Goal: Information Seeking & Learning: Learn about a topic

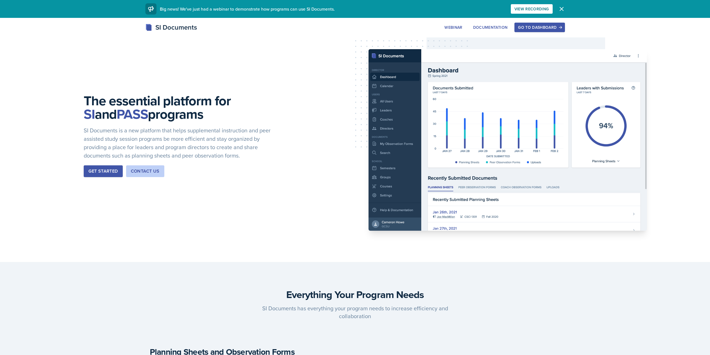
click at [538, 25] on div "Go to Dashboard" at bounding box center [539, 27] width 43 height 4
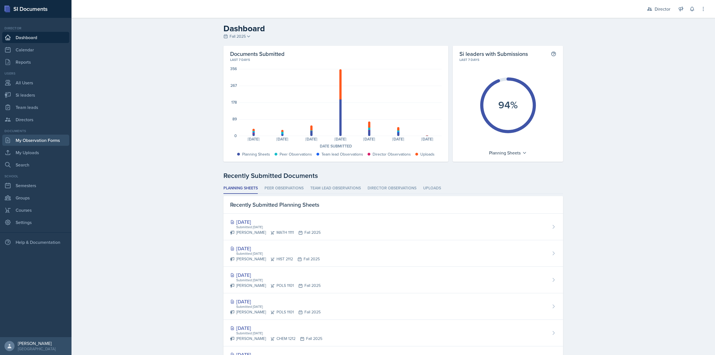
click at [36, 141] on link "My Observation Forms" at bounding box center [35, 140] width 67 height 11
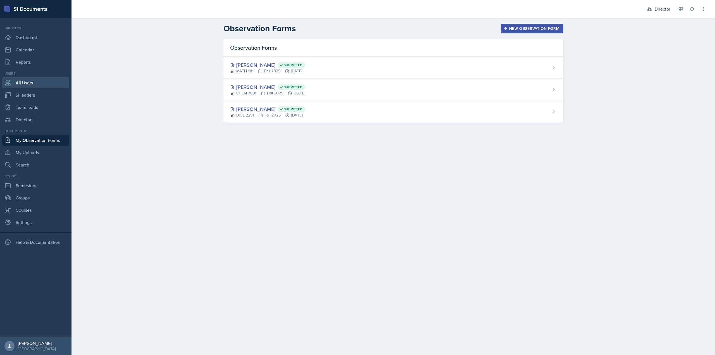
click at [34, 86] on link "All Users" at bounding box center [35, 82] width 67 height 11
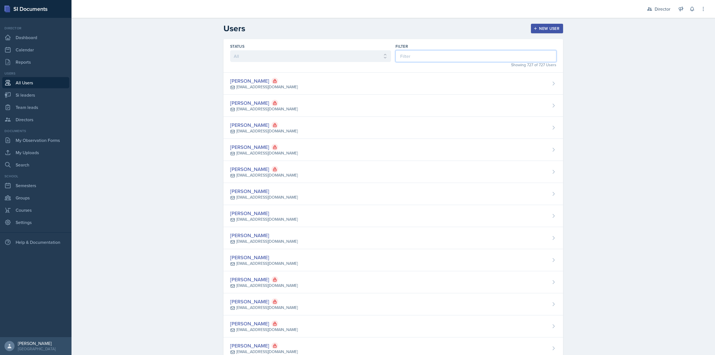
click at [415, 51] on input at bounding box center [475, 56] width 161 height 12
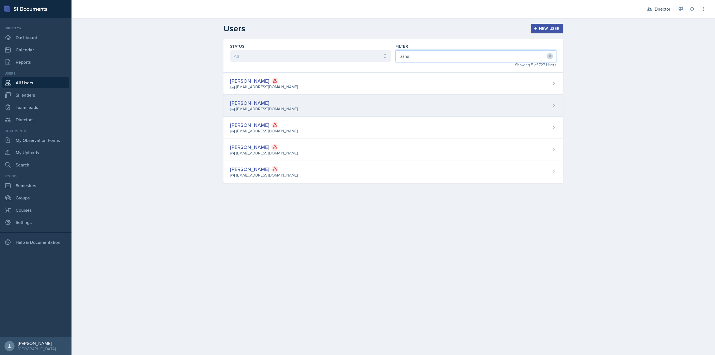
type input "asha"
click at [364, 97] on div "Asha-Kaye Johnson ajoh1021@students.kennesaw.edu" at bounding box center [392, 106] width 339 height 22
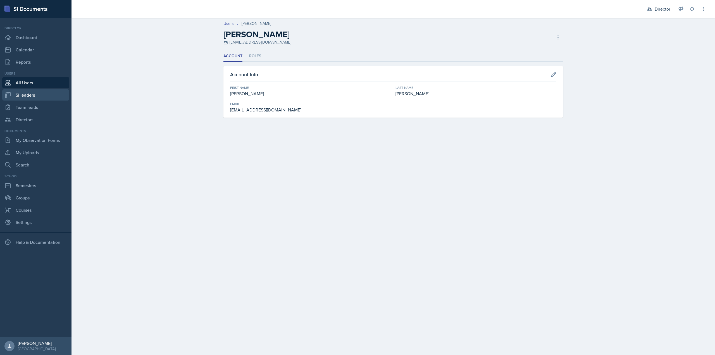
click at [30, 97] on link "Si leaders" at bounding box center [35, 94] width 67 height 11
select select "2bed604d-1099-4043-b1bc-2365e8740244"
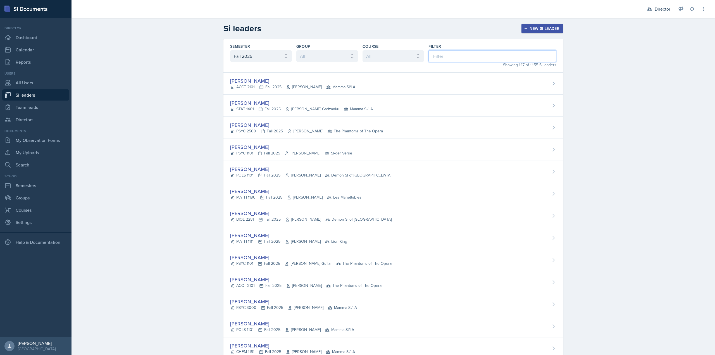
click at [428, 53] on input at bounding box center [492, 56] width 128 height 12
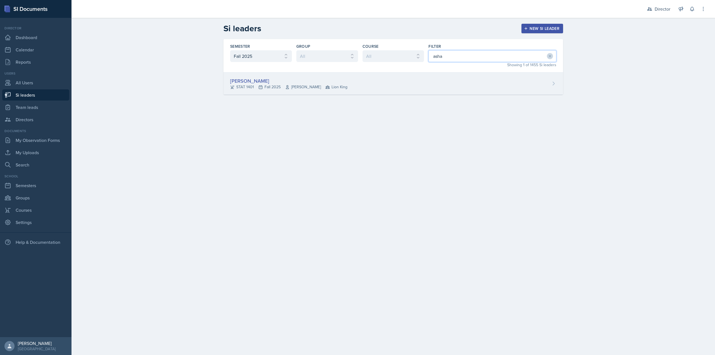
type input "asha"
click at [367, 73] on div "Asha-Kaye Johnson STAT 1401 Fall 2025 Daniel Giorgis Lion King" at bounding box center [392, 84] width 339 height 22
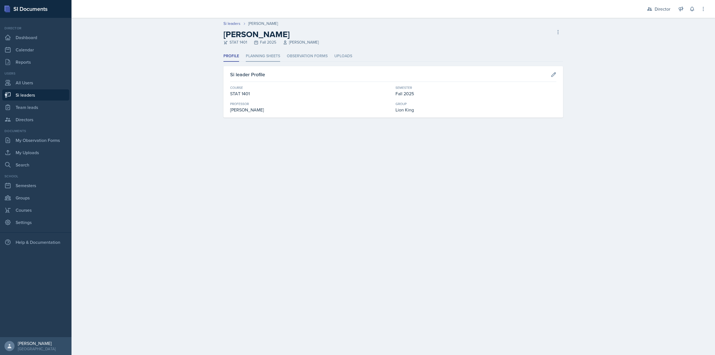
click at [263, 58] on li "Planning Sheets" at bounding box center [263, 56] width 34 height 11
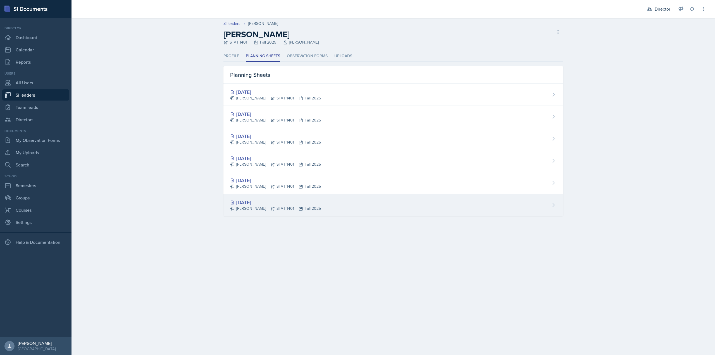
click at [267, 197] on div "Aug 26th, 2025 Asha-Kaye Johnson STAT 1401 Fall 2025" at bounding box center [392, 205] width 339 height 22
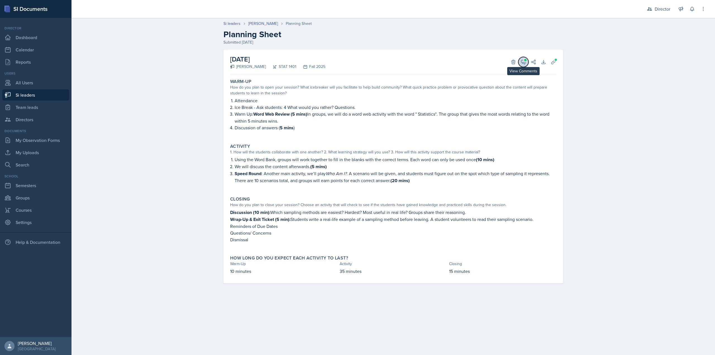
click at [523, 61] on icon at bounding box center [523, 62] width 6 height 6
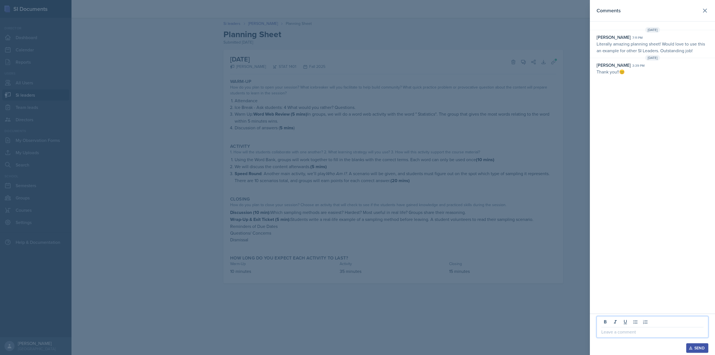
click at [617, 333] on p at bounding box center [652, 331] width 102 height 7
click at [701, 13] on button at bounding box center [704, 10] width 11 height 11
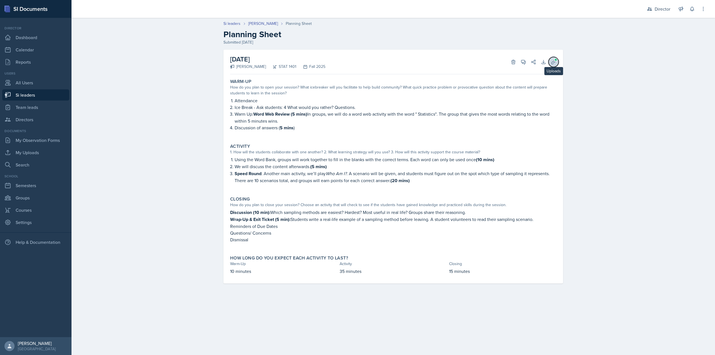
click at [555, 66] on button "Uploads" at bounding box center [553, 62] width 10 height 10
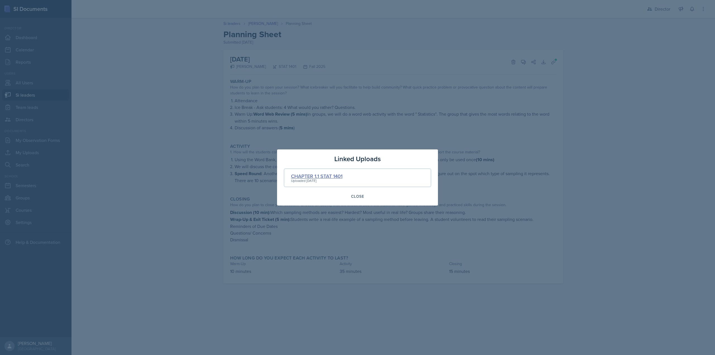
click at [324, 175] on div "CHAPTER 1.1 STAT 1401" at bounding box center [316, 176] width 51 height 8
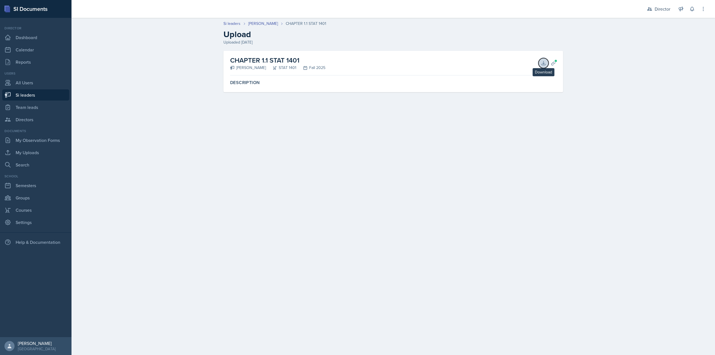
click at [546, 64] on button "Download" at bounding box center [543, 63] width 10 height 10
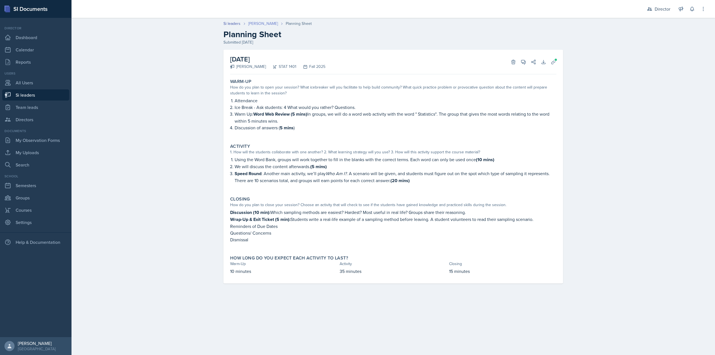
click at [263, 23] on link "[PERSON_NAME]" at bounding box center [263, 24] width 30 height 6
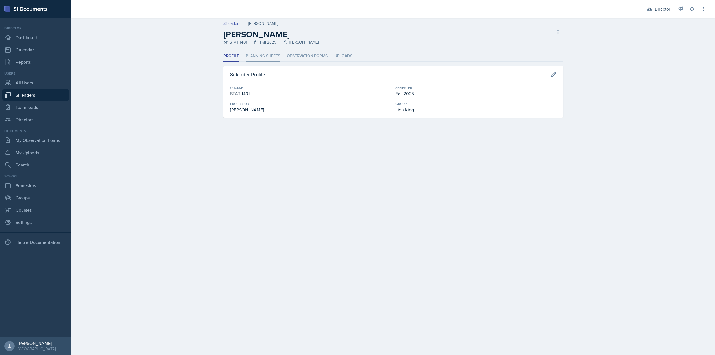
drag, startPoint x: 268, startPoint y: 68, endPoint x: 268, endPoint y: 55, distance: 12.6
click at [269, 65] on div "Profile Planning Sheets Observation Forms Uploads Profile Planning Sheets Obser…" at bounding box center [392, 84] width 339 height 67
click at [269, 55] on li "Planning Sheets" at bounding box center [263, 56] width 34 height 11
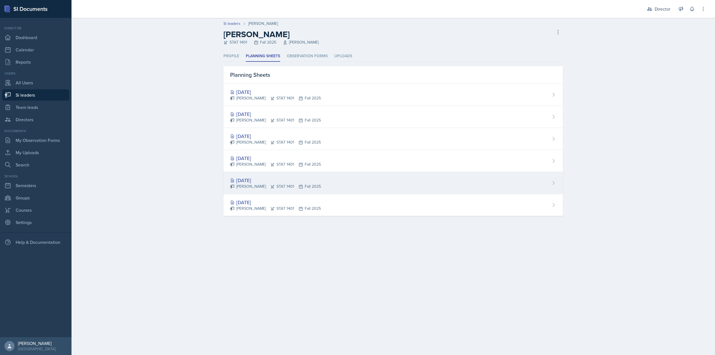
click at [257, 180] on div "[DATE]" at bounding box center [275, 180] width 91 height 8
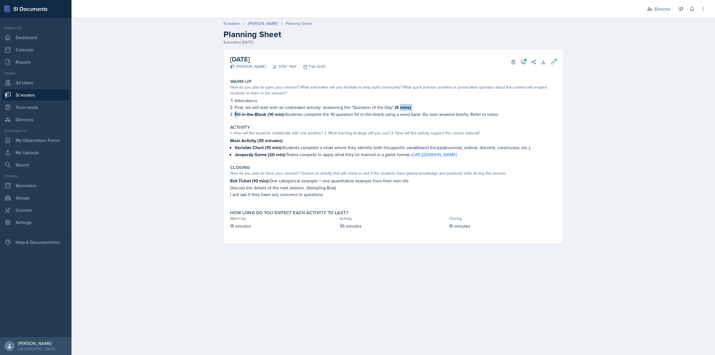
drag, startPoint x: 257, startPoint y: 115, endPoint x: 399, endPoint y: 111, distance: 142.1
click at [400, 111] on ol "Attendance First, we will start with an icebreaker activity: answering the "Que…" at bounding box center [395, 107] width 322 height 21
click at [265, 143] on strong "Main Activity (35 minutes)" at bounding box center [256, 140] width 52 height 6
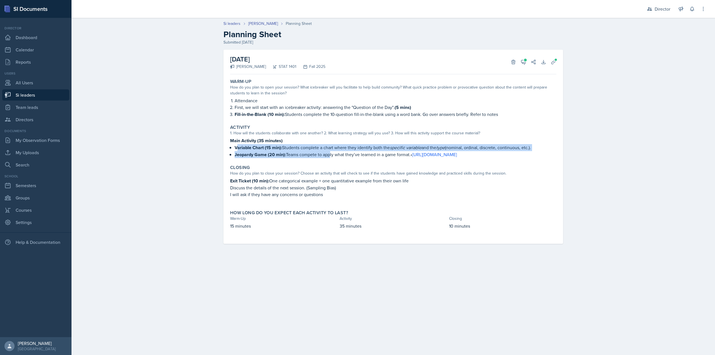
drag, startPoint x: 236, startPoint y: 148, endPoint x: 328, endPoint y: 156, distance: 92.2
click at [328, 156] on ul "Variable Chart (15 min): Students complete a chart where they identify both the…" at bounding box center [395, 151] width 322 height 14
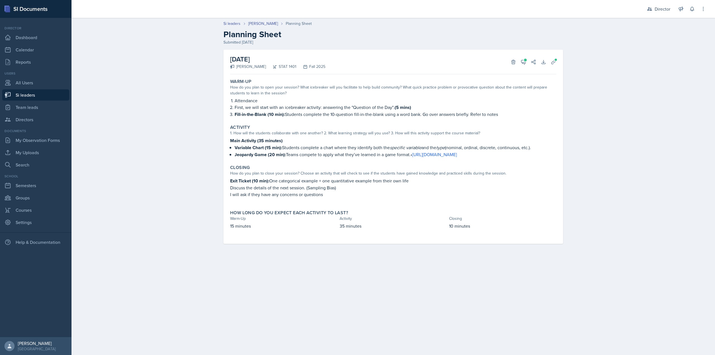
click at [336, 155] on p "Jeopardy Game (20 min): Teams compete to apply what they’ve learned in a game f…" at bounding box center [395, 154] width 322 height 7
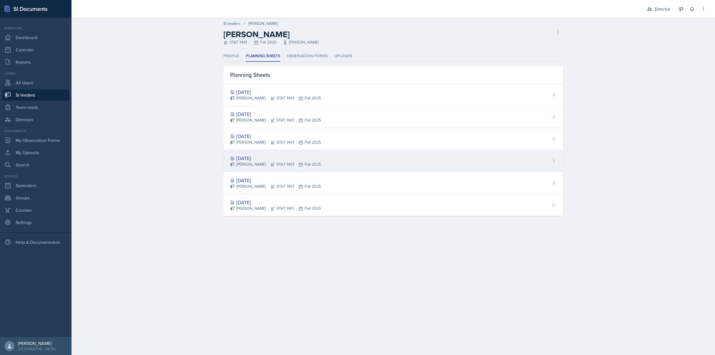
click at [243, 154] on div "Sep 2nd, 2025 Asha-Kaye Johnson STAT 1401 Fall 2025" at bounding box center [392, 161] width 339 height 22
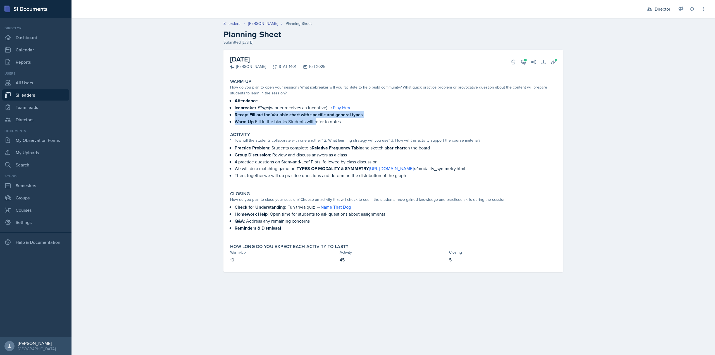
drag, startPoint x: 234, startPoint y: 114, endPoint x: 314, endPoint y: 122, distance: 80.5
click at [314, 122] on div "Attendance Icebreaker : Bingo (winner receives an incentive) → Play Here Recap:…" at bounding box center [393, 111] width 326 height 28
click at [316, 121] on p "Warm Up -Fill in the blanks-Students will refer to notes" at bounding box center [395, 121] width 322 height 7
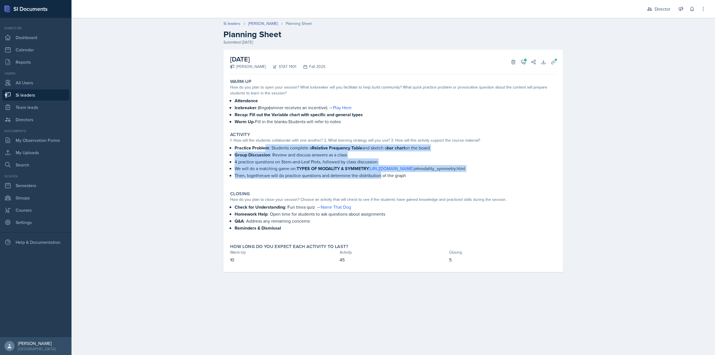
drag, startPoint x: 283, startPoint y: 146, endPoint x: 379, endPoint y: 175, distance: 100.5
click at [379, 175] on div "Practice Problem : Students complete a Relative Frequency Table and sketch a ba…" at bounding box center [393, 164] width 326 height 40
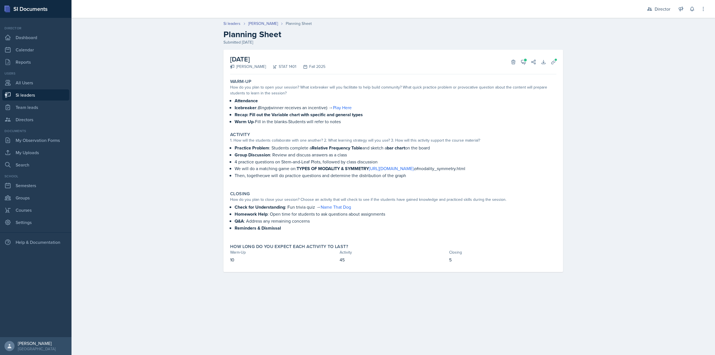
click at [381, 175] on p "Then, together,we will do practice questions and determine the distribution of …" at bounding box center [395, 175] width 322 height 7
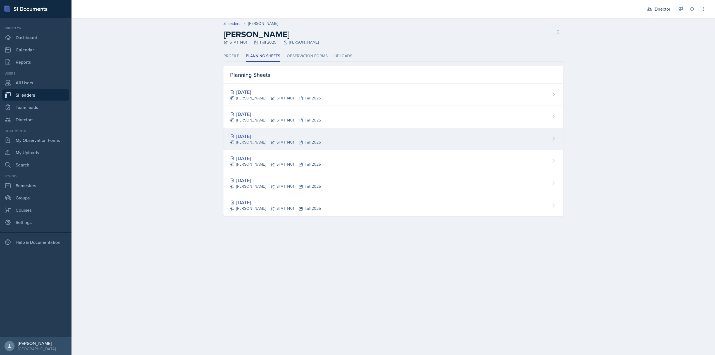
click at [254, 137] on div "[DATE]" at bounding box center [275, 136] width 91 height 8
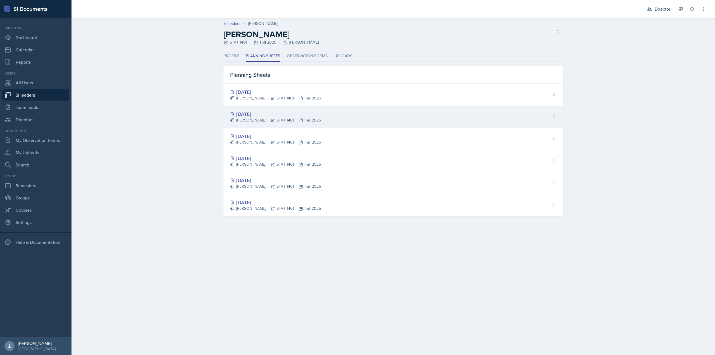
click at [274, 112] on div "[DATE]" at bounding box center [275, 114] width 91 height 8
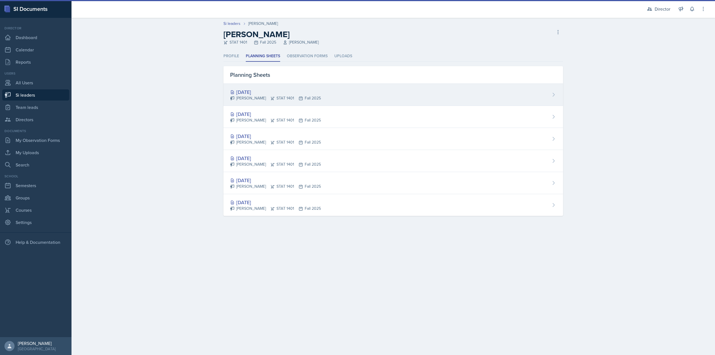
click at [273, 93] on div "[DATE]" at bounding box center [275, 92] width 91 height 8
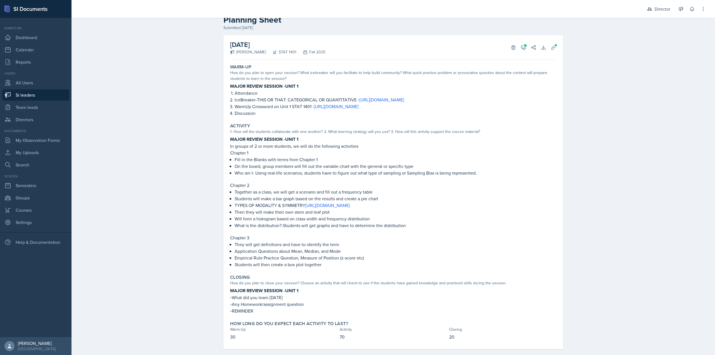
scroll to position [22, 0]
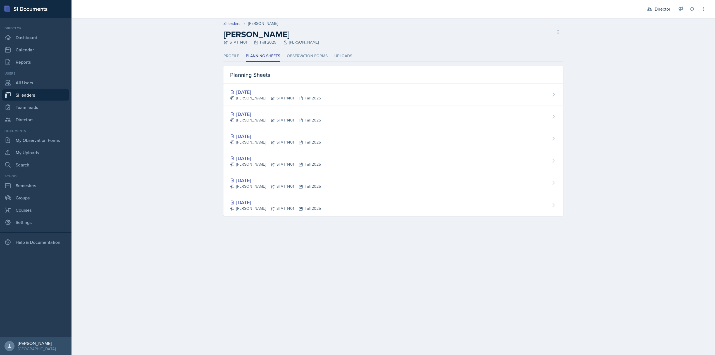
click at [276, 182] on div "[DATE]" at bounding box center [275, 180] width 91 height 8
click at [256, 164] on div "Asha-Kaye Johnson STAT 1401 Fall 2025" at bounding box center [275, 164] width 91 height 6
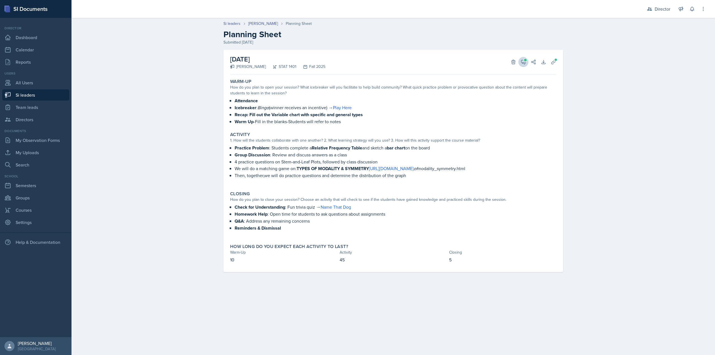
click at [520, 66] on div "September 2nd, 2025 Asha-Kaye Johnson STAT 1401 Fall 2025 Delete View Comments …" at bounding box center [393, 62] width 326 height 25
click at [522, 62] on icon at bounding box center [523, 62] width 6 height 6
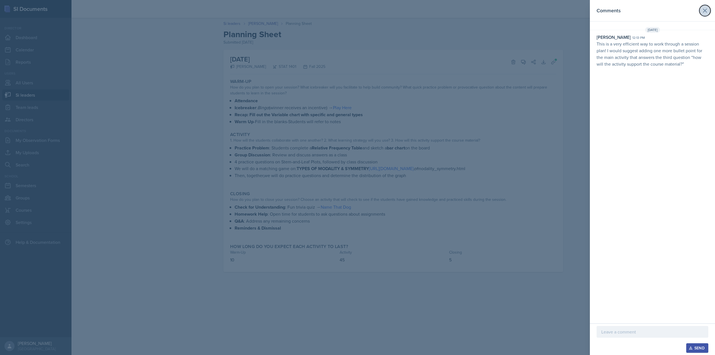
click at [704, 11] on icon at bounding box center [704, 10] width 3 height 3
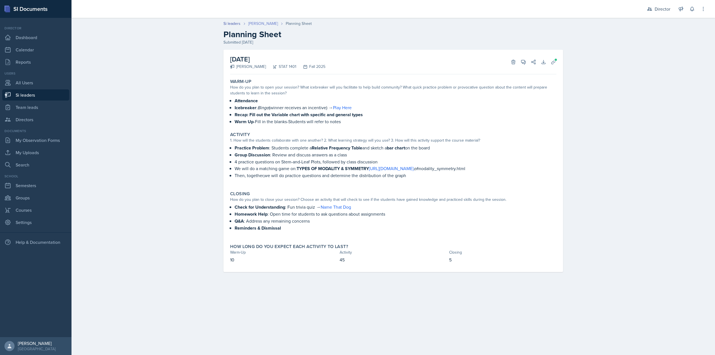
click at [274, 23] on link "[PERSON_NAME]" at bounding box center [263, 24] width 30 height 6
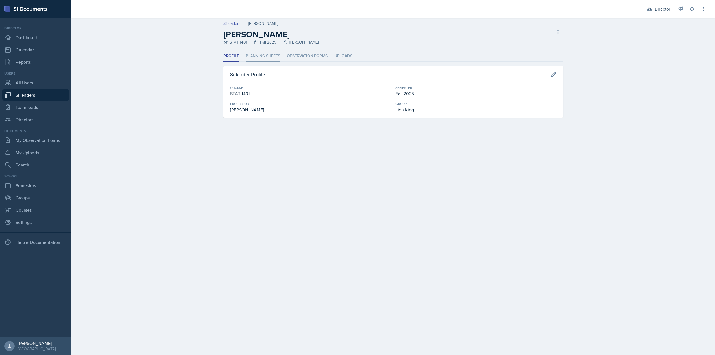
click at [275, 60] on li "Planning Sheets" at bounding box center [263, 56] width 34 height 11
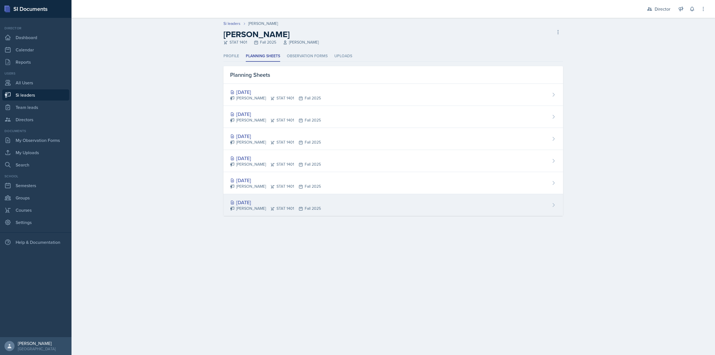
click at [284, 210] on div "Asha-Kaye Johnson STAT 1401 Fall 2025" at bounding box center [275, 208] width 91 height 6
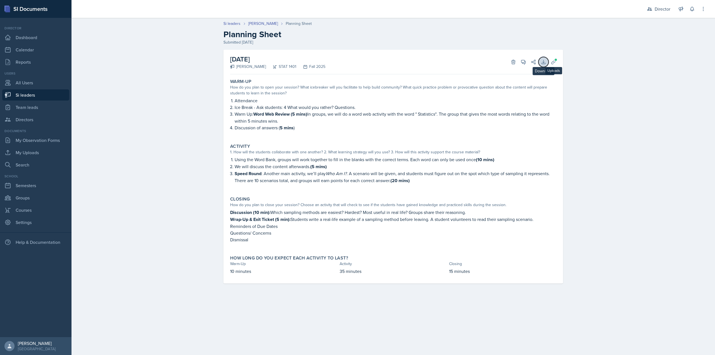
click at [543, 64] on icon at bounding box center [543, 62] width 6 height 6
click at [258, 25] on link "[PERSON_NAME]" at bounding box center [263, 24] width 30 height 6
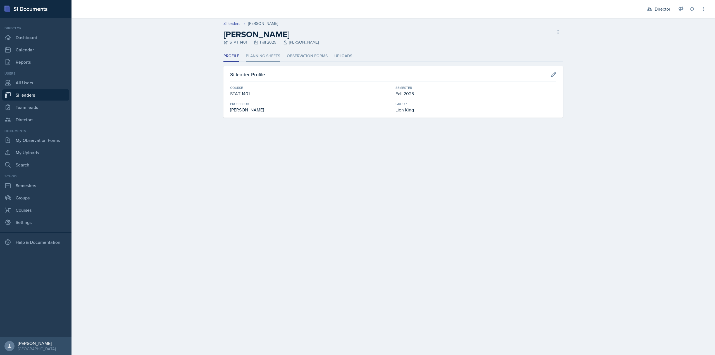
click at [259, 52] on li "Planning Sheets" at bounding box center [263, 56] width 34 height 11
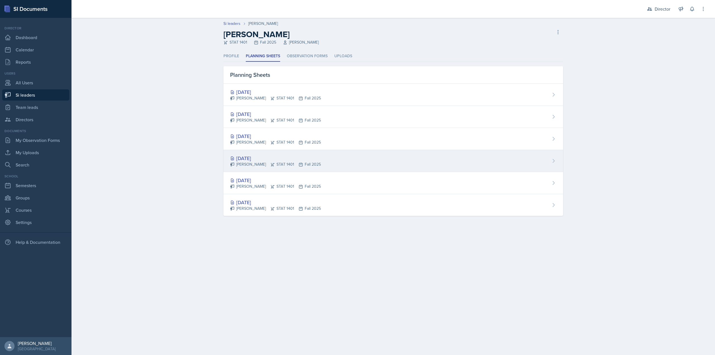
click at [271, 161] on div "[DATE]" at bounding box center [275, 158] width 91 height 8
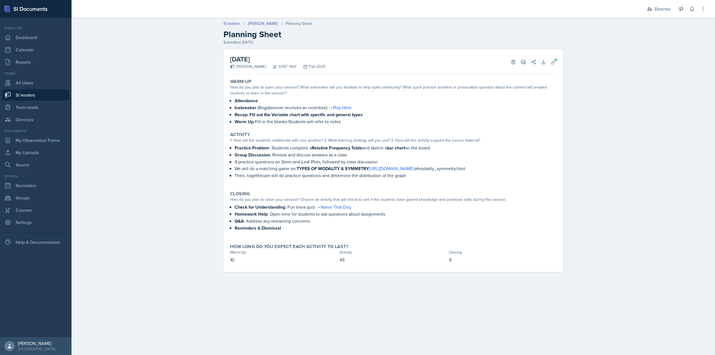
click at [322, 122] on p "Warm Up -Fill in the blanks-Students will refer to notes" at bounding box center [395, 121] width 322 height 7
drag, startPoint x: 547, startPoint y: 63, endPoint x: 552, endPoint y: 63, distance: 4.8
click at [555, 67] on div "September 2nd, 2025 Asha-Kaye Johnson STAT 1401 Fall 2025 Delete View Comments …" at bounding box center [393, 62] width 326 height 25
click at [552, 63] on icon at bounding box center [553, 62] width 6 height 6
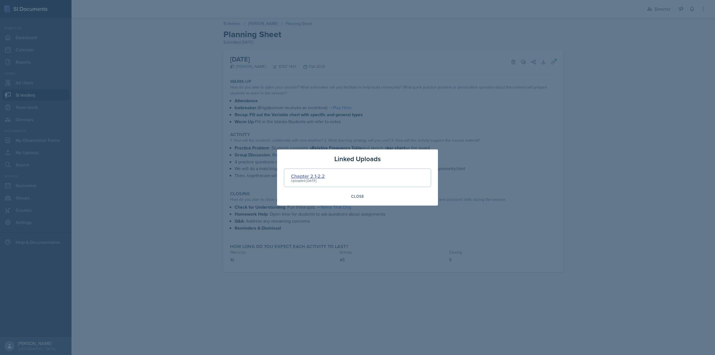
click at [317, 177] on div "Chapter 2.1-2.2" at bounding box center [308, 176] width 34 height 8
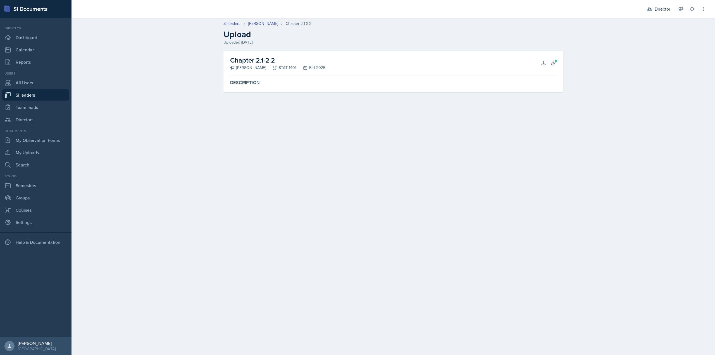
click at [544, 69] on div "Chapter 2.1-2.2 Asha-Kaye Johnson STAT 1401 Fall 2025 Download Planning Sheets" at bounding box center [393, 63] width 326 height 25
click at [544, 64] on icon at bounding box center [543, 63] width 6 height 6
click at [259, 24] on link "[PERSON_NAME]" at bounding box center [263, 24] width 30 height 6
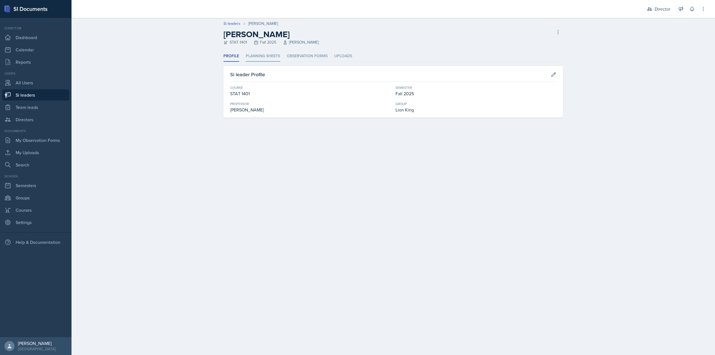
click at [250, 59] on li "Planning Sheets" at bounding box center [263, 56] width 34 height 11
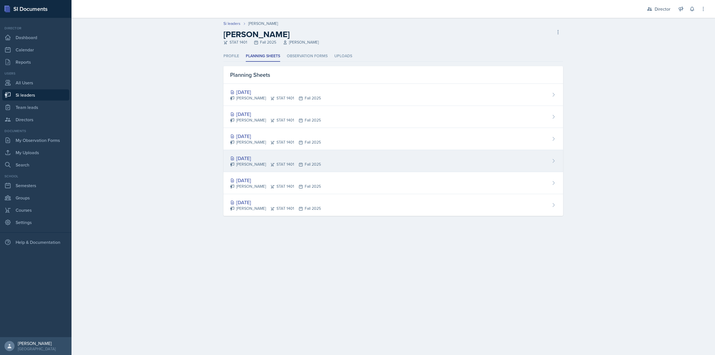
click at [283, 162] on div "Asha-Kaye Johnson STAT 1401 Fall 2025" at bounding box center [275, 164] width 91 height 6
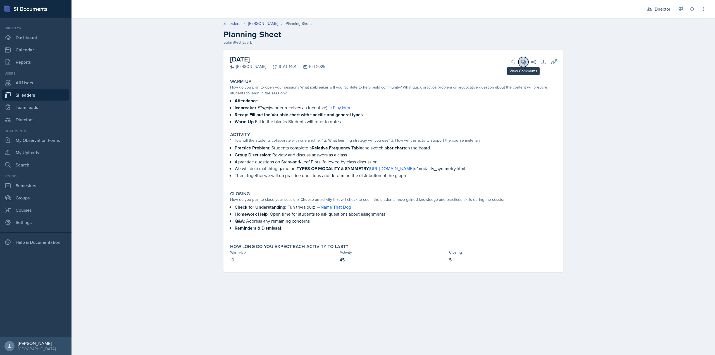
click at [527, 60] on button "View Comments" at bounding box center [523, 62] width 10 height 10
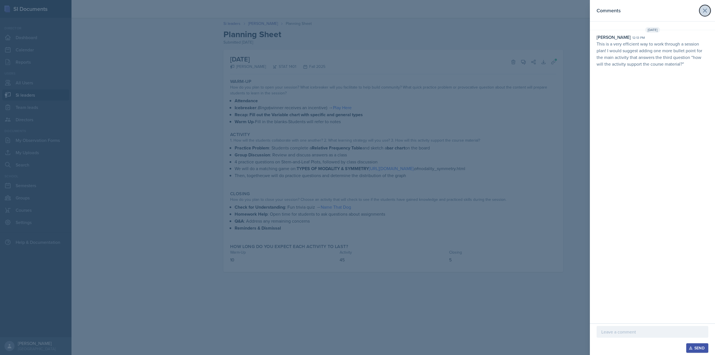
click at [699, 11] on button at bounding box center [704, 10] width 11 height 11
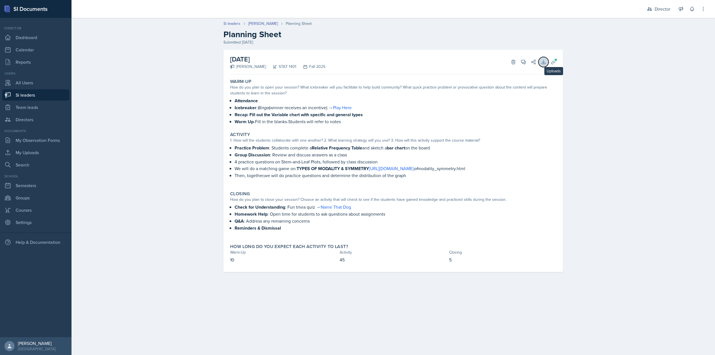
click at [540, 63] on button "Download" at bounding box center [543, 62] width 10 height 10
click at [274, 25] on link "[PERSON_NAME]" at bounding box center [263, 24] width 30 height 6
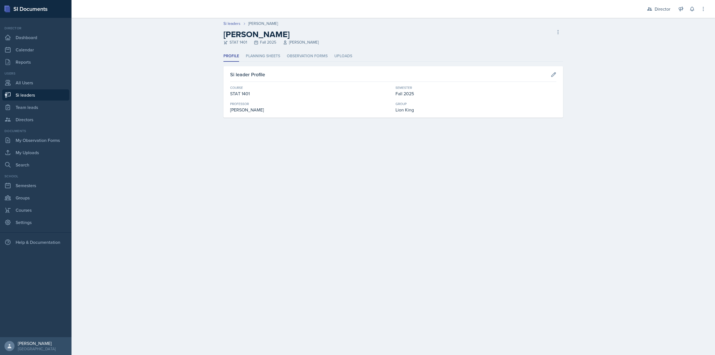
click at [261, 63] on div "Profile Planning Sheets Observation Forms Uploads Profile Planning Sheets Obser…" at bounding box center [392, 84] width 339 height 67
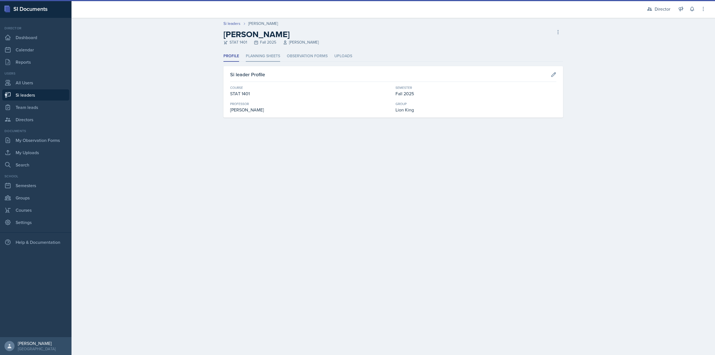
click at [261, 59] on li "Planning Sheets" at bounding box center [263, 56] width 34 height 11
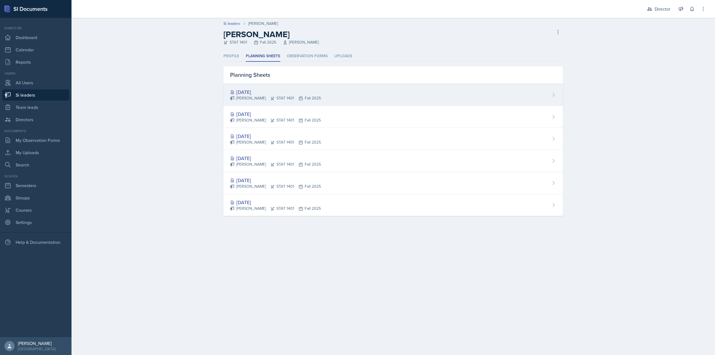
click at [269, 94] on div "[DATE]" at bounding box center [275, 92] width 91 height 8
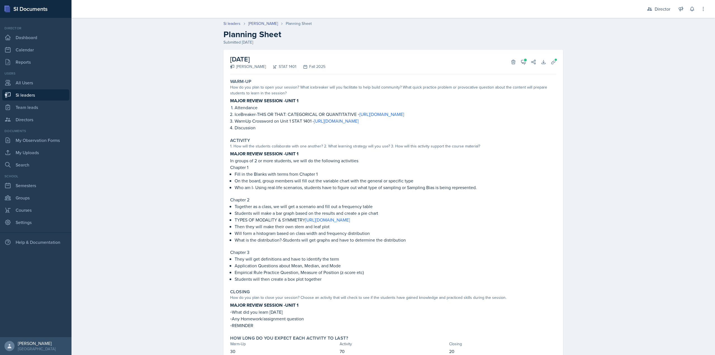
click at [252, 112] on p "IceBreaker-THIS OR THAT: CATEGORICAL OR QUANTITATIVE ◦ https://www.educaplay.co…" at bounding box center [395, 114] width 322 height 7
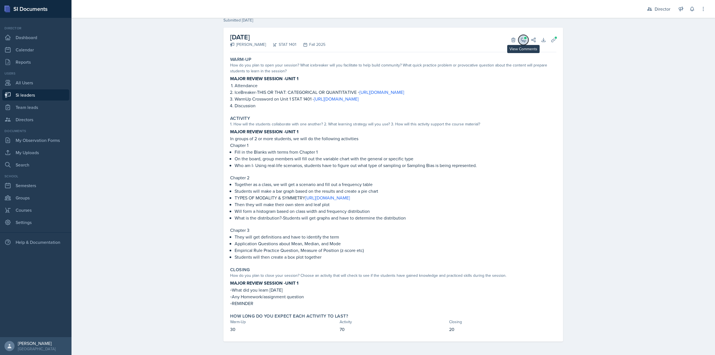
click at [518, 40] on button "View Comments" at bounding box center [523, 40] width 10 height 10
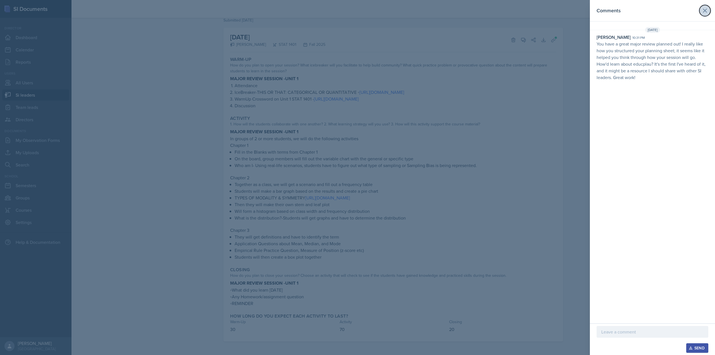
click at [707, 10] on icon at bounding box center [704, 10] width 7 height 7
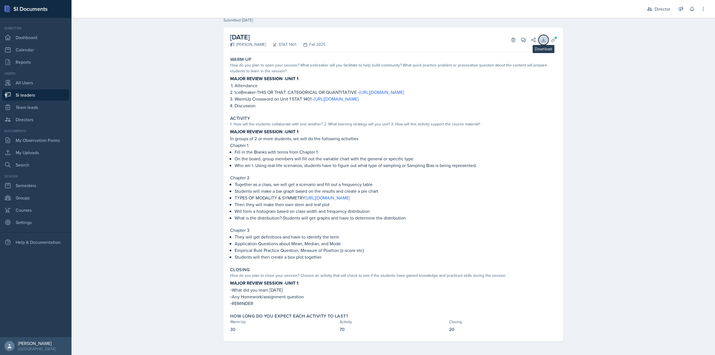
click at [540, 39] on icon at bounding box center [543, 40] width 6 height 6
click at [495, 53] on div "September 11th, 2025 Asha-Kaye Johnson STAT 1401 Fall 2025 Delete View Comments…" at bounding box center [392, 185] width 339 height 314
click at [552, 42] on icon at bounding box center [553, 40] width 6 height 6
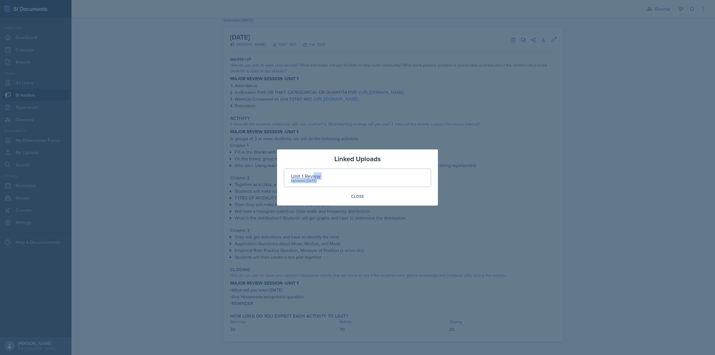
click at [315, 176] on div "Unit 1 Review Uploaded Sep 7th, 2025" at bounding box center [305, 177] width 29 height 11
click at [315, 176] on div "Unit 1 Review" at bounding box center [305, 176] width 29 height 8
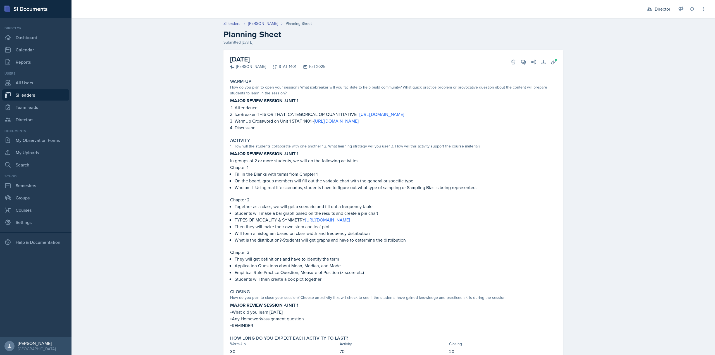
click at [547, 66] on div "September 11th, 2025 Asha-Kaye Johnson STAT 1401 Fall 2025 Delete View Comments…" at bounding box center [393, 62] width 326 height 25
click at [553, 62] on icon at bounding box center [553, 62] width 6 height 6
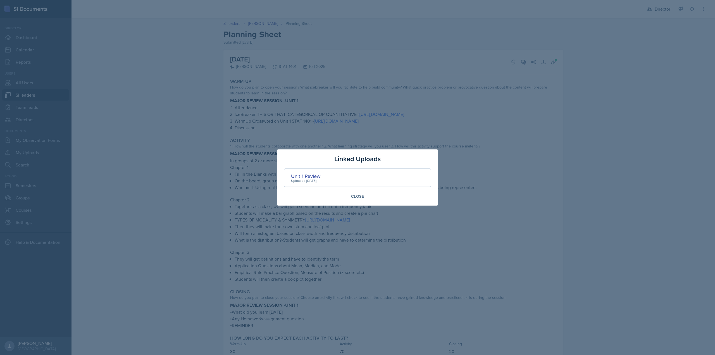
drag, startPoint x: 305, startPoint y: 177, endPoint x: 302, endPoint y: 178, distance: 3.1
click at [302, 178] on div "Uploaded [DATE]" at bounding box center [305, 180] width 29 height 5
click at [303, 176] on div "Unit 1 Review" at bounding box center [305, 176] width 29 height 8
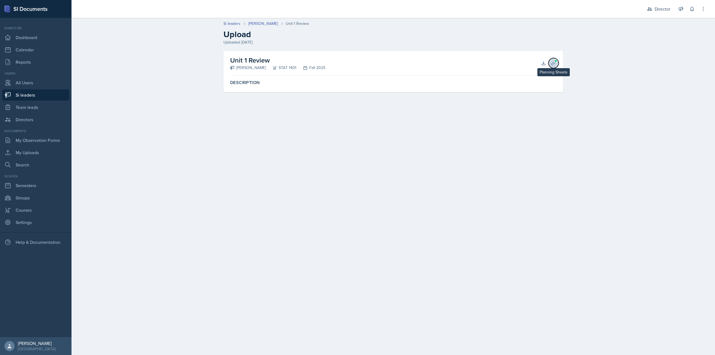
click at [554, 62] on icon at bounding box center [553, 63] width 6 height 6
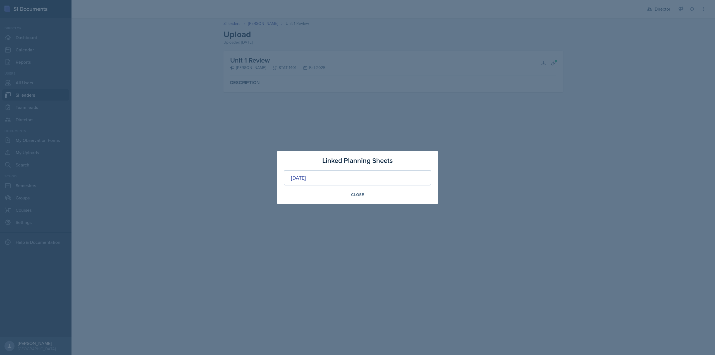
drag, startPoint x: 304, startPoint y: 178, endPoint x: 294, endPoint y: 186, distance: 12.6
click at [294, 186] on div "Linked Planning Sheets Sep 11th, 2025 Close" at bounding box center [357, 177] width 161 height 53
click at [350, 193] on button "Close" at bounding box center [357, 194] width 20 height 9
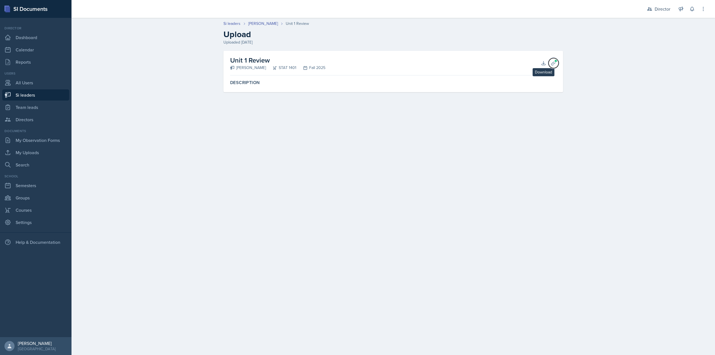
click at [548, 62] on button "Planning Sheets" at bounding box center [553, 63] width 10 height 10
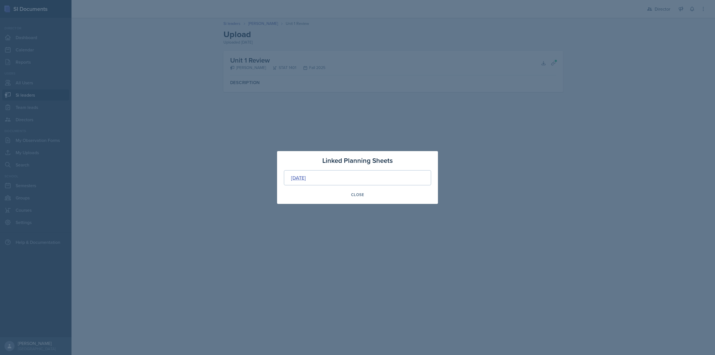
click at [306, 179] on div "[DATE]" at bounding box center [298, 178] width 15 height 8
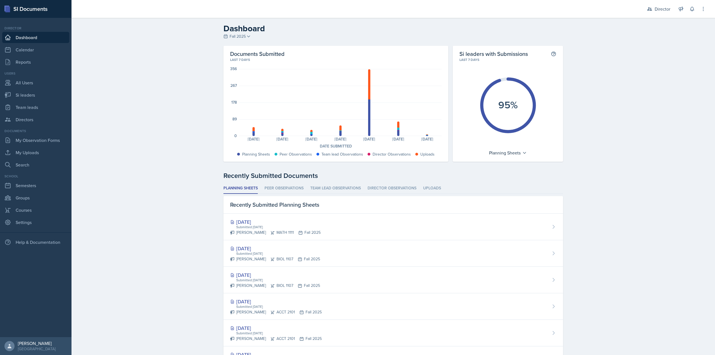
scroll to position [14, 0]
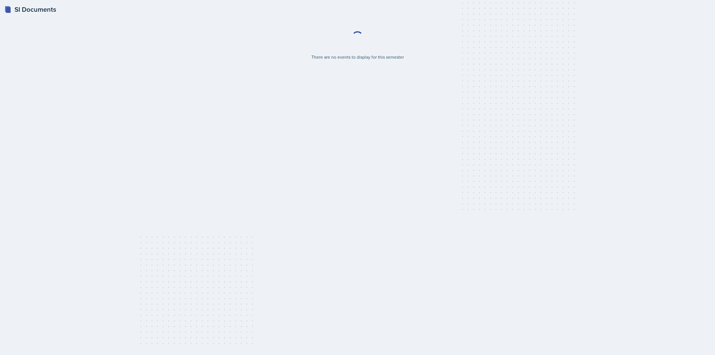
select select "2bed604d-1099-4043-b1bc-2365e8740244"
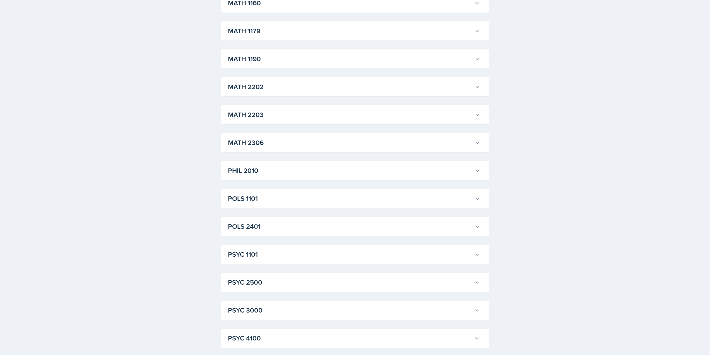
scroll to position [644, 0]
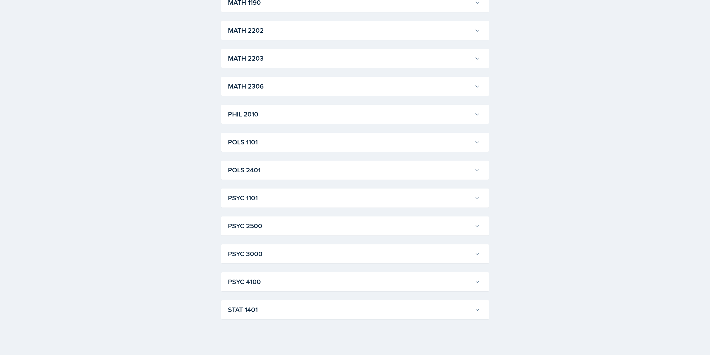
click at [301, 310] on h3 "STAT 1401" at bounding box center [350, 310] width 245 height 10
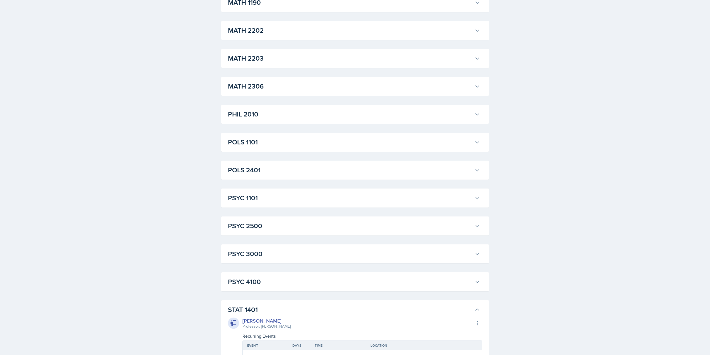
click at [308, 289] on div "PSYC 4100 Grace Julian Professor: Paul Story Export to Google Calendar Recurrin…" at bounding box center [355, 281] width 268 height 19
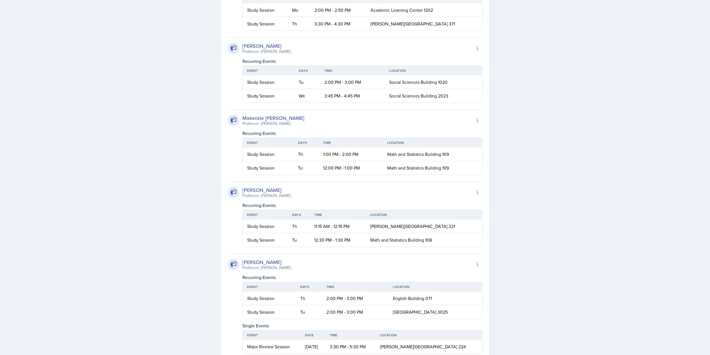
scroll to position [1230, 0]
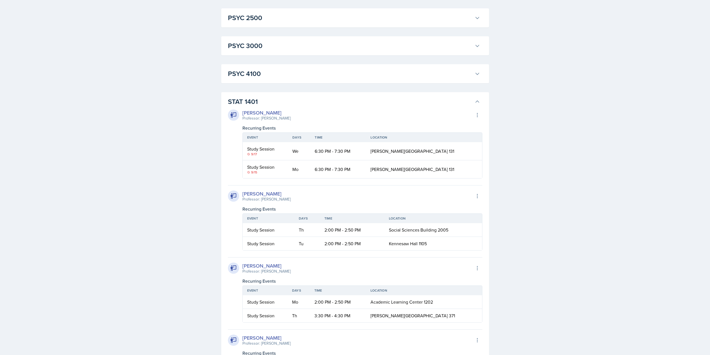
drag, startPoint x: 294, startPoint y: 100, endPoint x: 295, endPoint y: 116, distance: 15.9
click at [294, 100] on h3 "STAT 1401" at bounding box center [350, 102] width 245 height 10
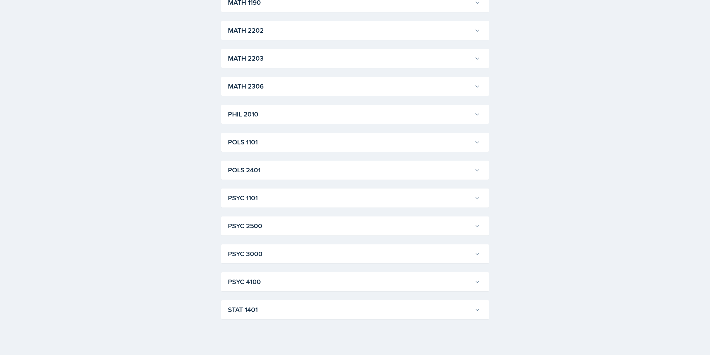
click at [261, 286] on h3 "PSYC 4100" at bounding box center [350, 282] width 245 height 10
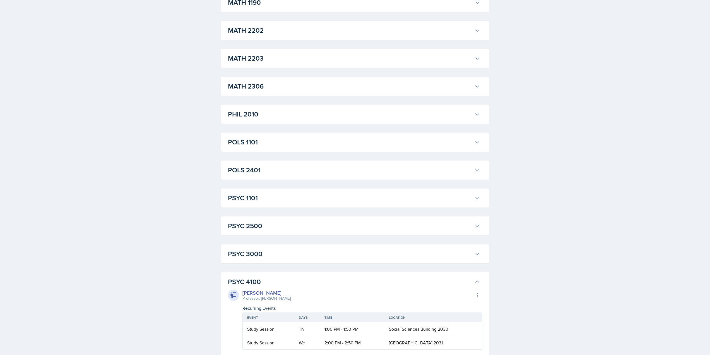
click at [261, 283] on h3 "PSYC 4100" at bounding box center [350, 282] width 245 height 10
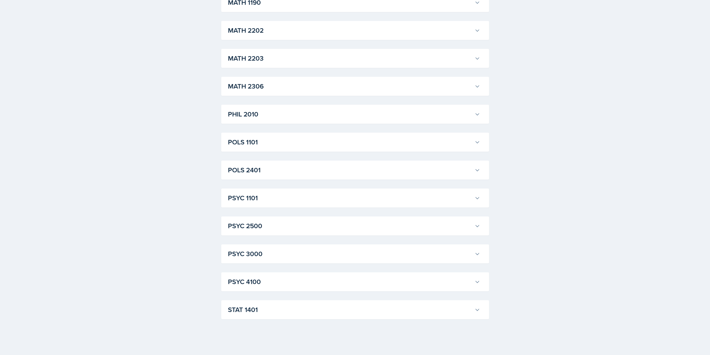
click at [271, 253] on h3 "PSYC 3000" at bounding box center [350, 254] width 245 height 10
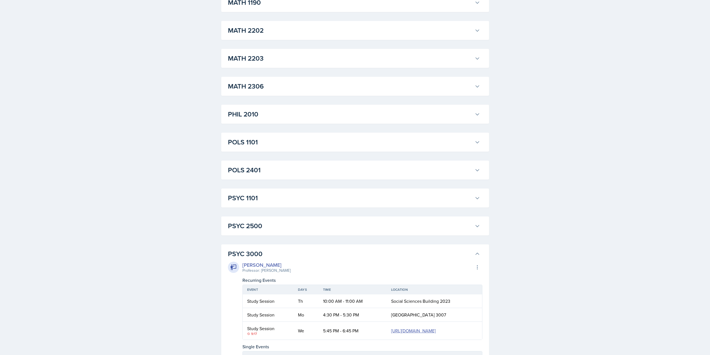
click at [271, 253] on h3 "PSYC 3000" at bounding box center [350, 254] width 245 height 10
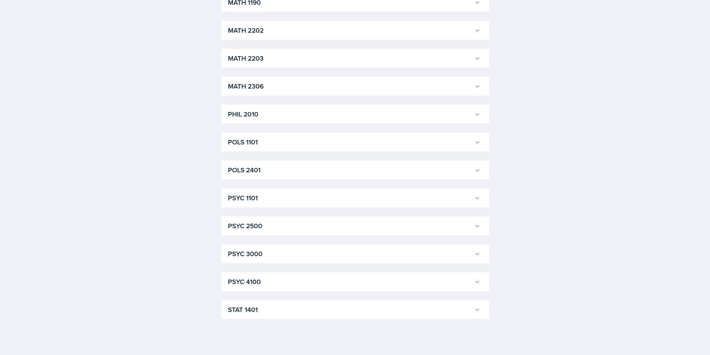
click at [277, 223] on h3 "PSYC 2500" at bounding box center [350, 226] width 245 height 10
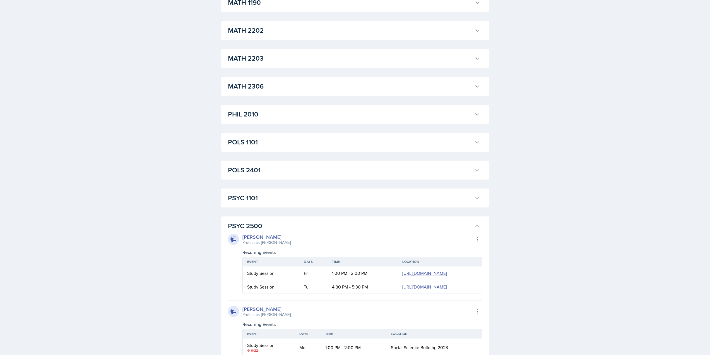
click at [277, 223] on h3 "PSYC 2500" at bounding box center [350, 226] width 245 height 10
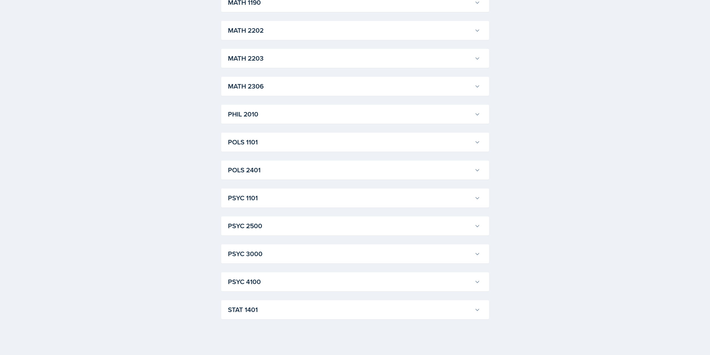
click at [279, 169] on h3 "POLS 2401" at bounding box center [350, 170] width 245 height 10
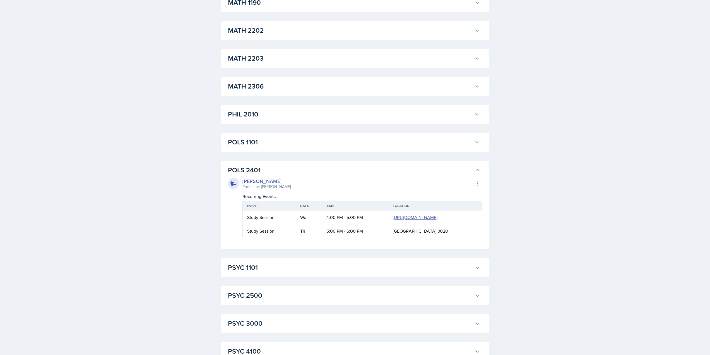
click at [279, 169] on h3 "POLS 2401" at bounding box center [350, 170] width 245 height 10
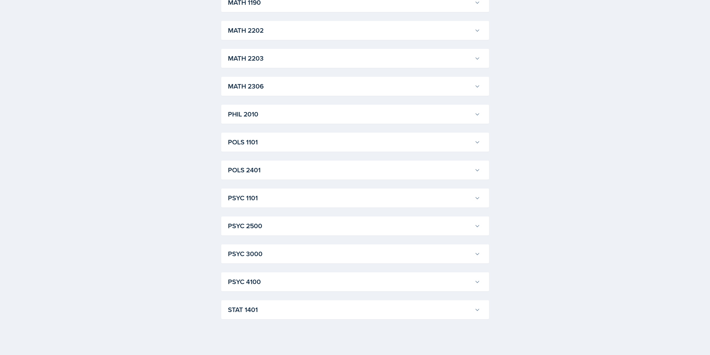
click at [273, 151] on div "POLS 1101 Malk Almimar Professor: John Moran Export to Google Calendar Recurrin…" at bounding box center [355, 142] width 268 height 19
click at [272, 148] on button "POLS 1101" at bounding box center [354, 142] width 255 height 12
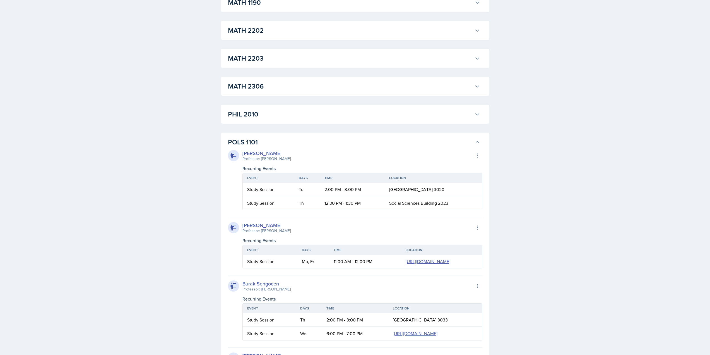
drag, startPoint x: 288, startPoint y: 145, endPoint x: 288, endPoint y: 148, distance: 2.8
click at [288, 145] on h3 "POLS 1101" at bounding box center [350, 142] width 245 height 10
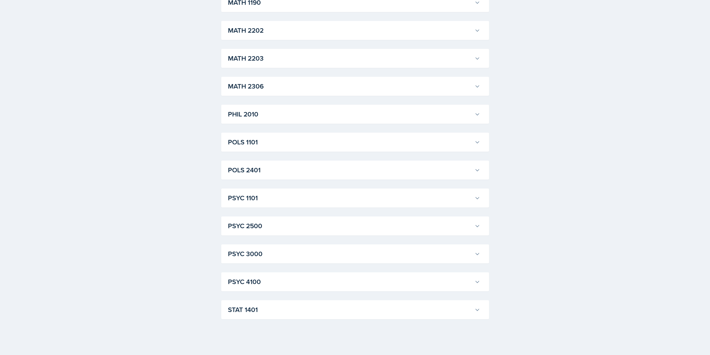
click at [304, 119] on h3 "PHIL 2010" at bounding box center [350, 114] width 245 height 10
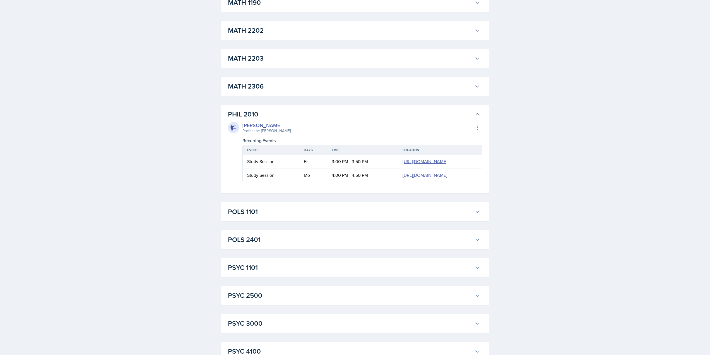
click at [304, 115] on h3 "PHIL 2010" at bounding box center [350, 114] width 245 height 10
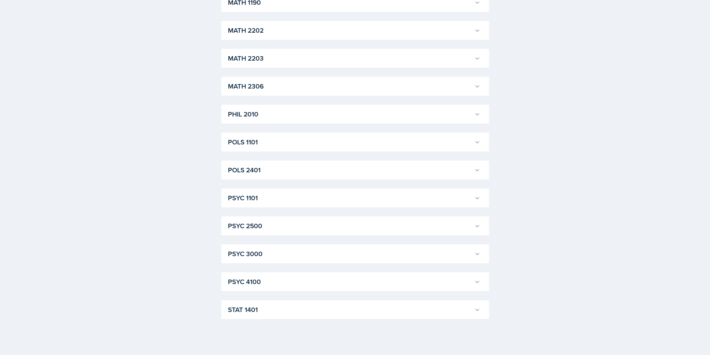
click at [306, 93] on div "MATH 2306 Brayden Turso Professor: Yuliya Babenko Export to Google Calendar Rec…" at bounding box center [355, 86] width 268 height 19
click at [308, 87] on h3 "MATH 2306" at bounding box center [350, 86] width 245 height 10
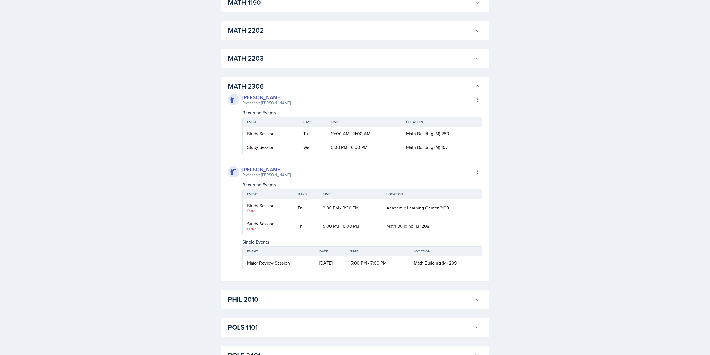
click at [308, 85] on h3 "MATH 2306" at bounding box center [350, 86] width 245 height 10
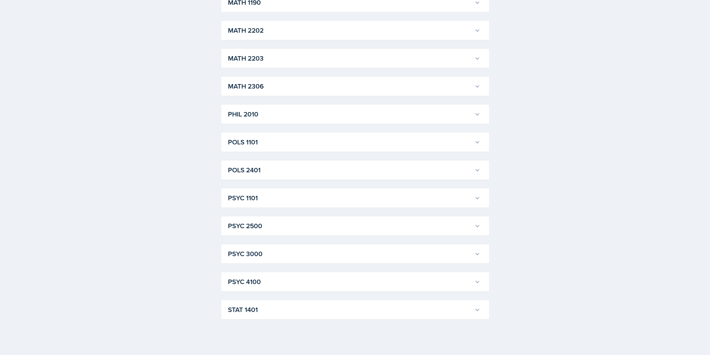
click at [312, 59] on h3 "MATH 2203" at bounding box center [350, 58] width 245 height 10
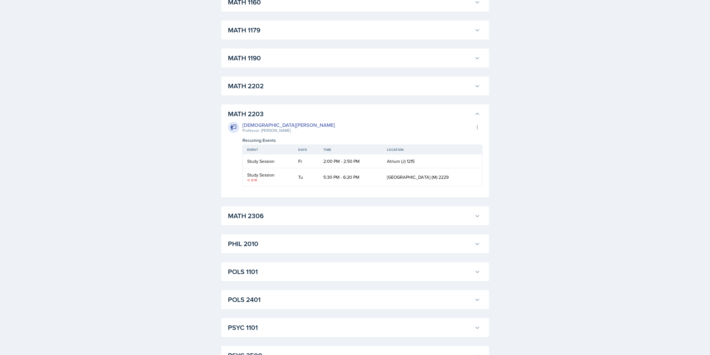
scroll to position [588, 0]
click at [298, 92] on button "MATH 2202" at bounding box center [354, 86] width 255 height 12
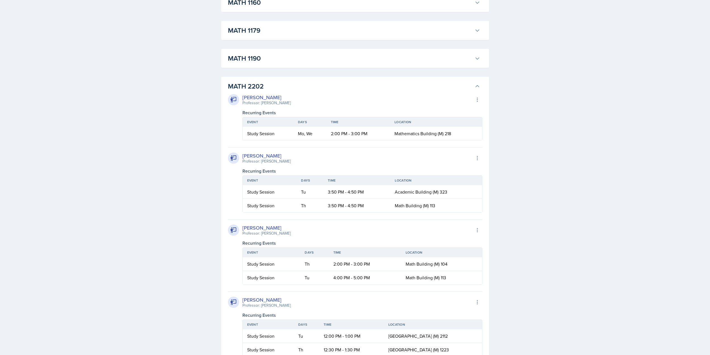
click at [302, 85] on h3 "MATH 2202" at bounding box center [350, 86] width 245 height 10
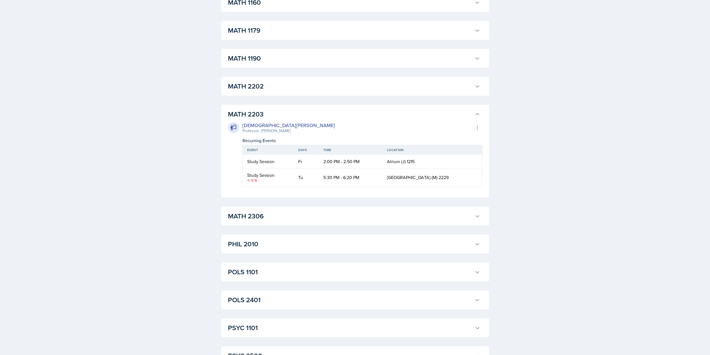
click at [271, 218] on h3 "MATH 2306" at bounding box center [350, 216] width 245 height 10
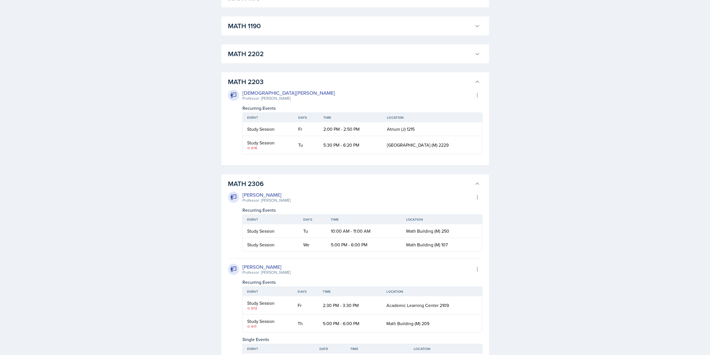
scroll to position [672, 0]
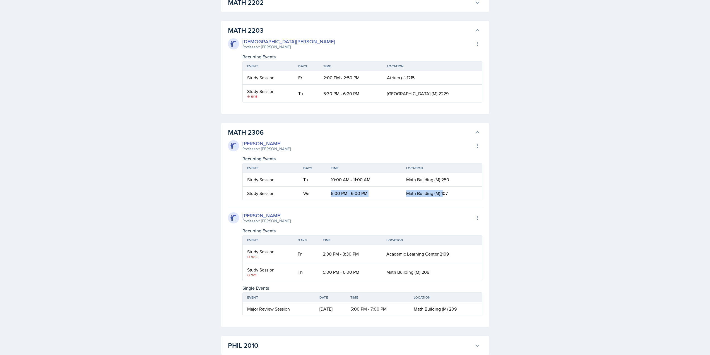
drag, startPoint x: 346, startPoint y: 197, endPoint x: 443, endPoint y: 198, distance: 97.4
click at [443, 198] on tr "Study Session We 5:00 PM - 6:00 PM Math Building (M) 107" at bounding box center [362, 192] width 239 height 13
click at [443, 198] on td "Math Building (M) 107" at bounding box center [442, 192] width 80 height 13
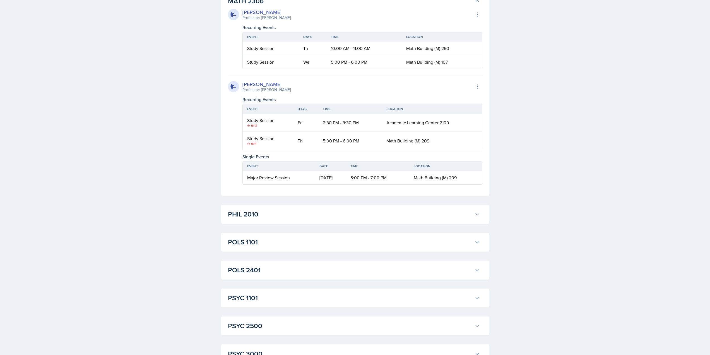
scroll to position [783, 0]
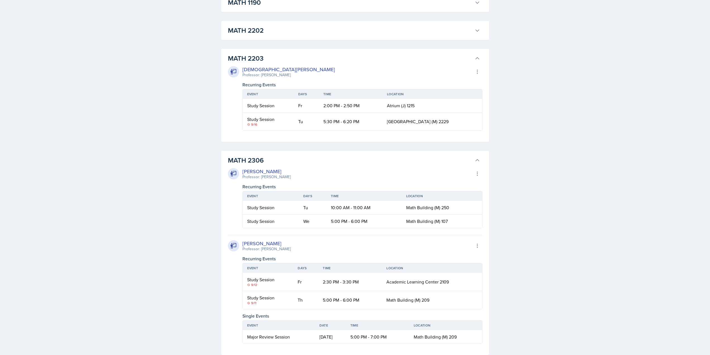
click at [305, 165] on h3 "MATH 2306" at bounding box center [350, 160] width 245 height 10
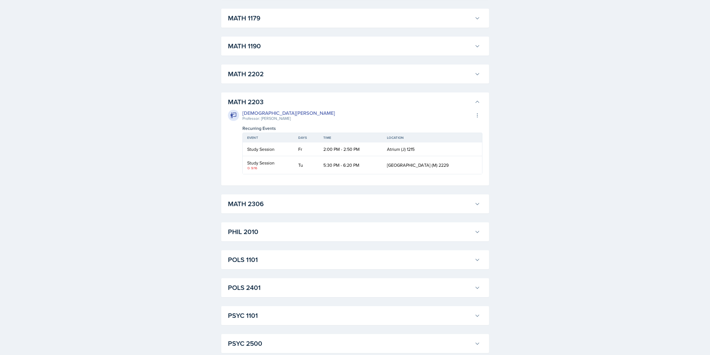
scroll to position [588, 0]
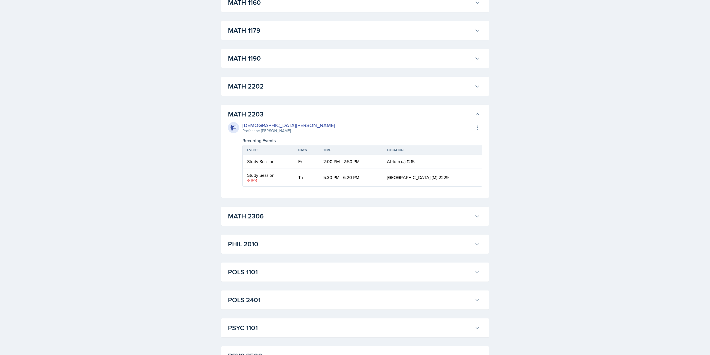
click at [302, 110] on h3 "MATH 2203" at bounding box center [350, 114] width 245 height 10
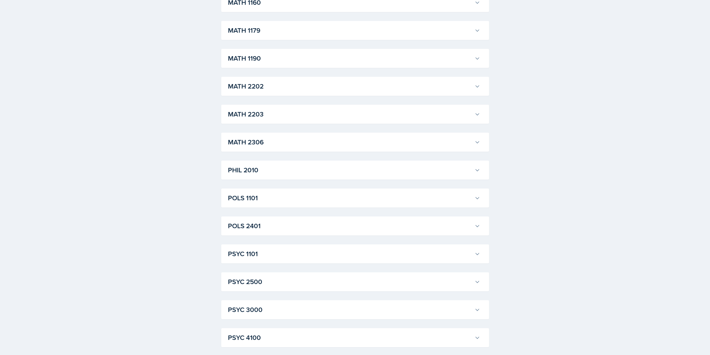
click at [293, 90] on h3 "MATH 2202" at bounding box center [350, 86] width 245 height 10
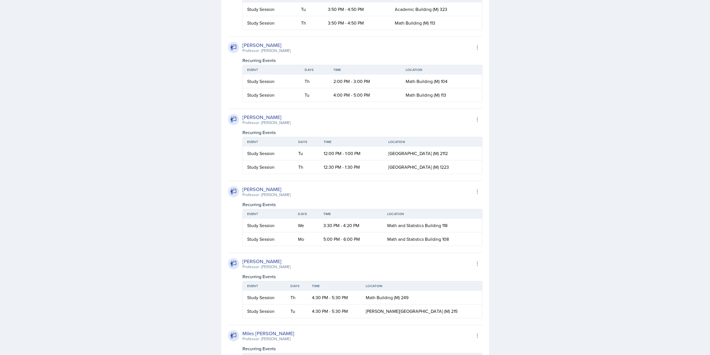
scroll to position [895, 0]
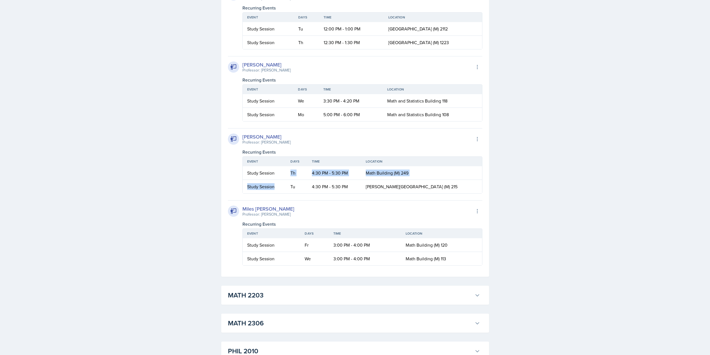
click at [281, 180] on table "Event Days Time Location Study Session Th 4:30 PM - 5:30 PM Math Building (M) 2…" at bounding box center [363, 174] width 240 height 37
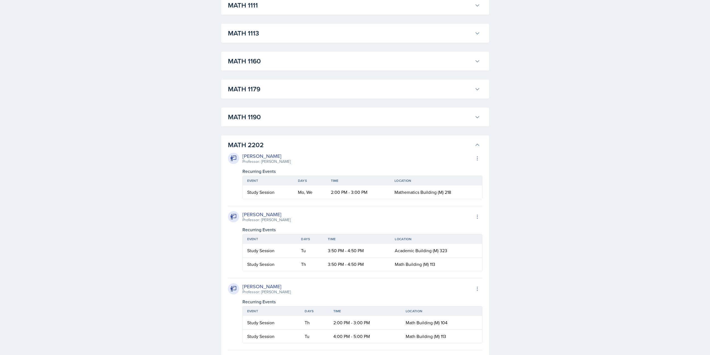
scroll to position [504, 0]
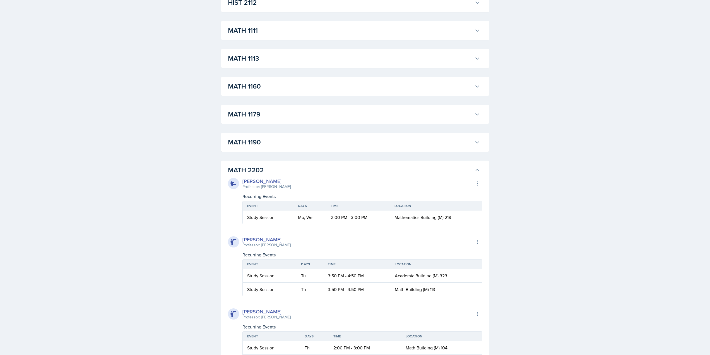
click at [273, 34] on h3 "MATH 1111" at bounding box center [350, 30] width 245 height 10
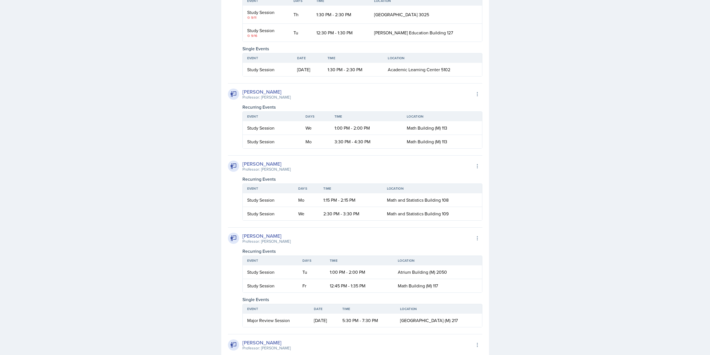
scroll to position [1034, 0]
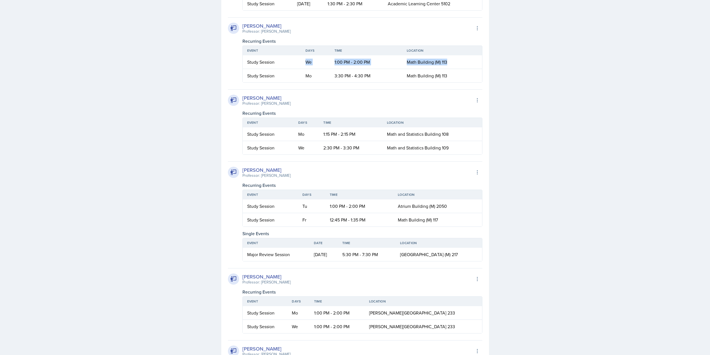
drag, startPoint x: 303, startPoint y: 160, endPoint x: 448, endPoint y: 159, distance: 145.7
click at [448, 69] on tr "Study Session We 1:00 PM - 2:00 PM Math Building (M) 113" at bounding box center [362, 62] width 239 height 14
click at [448, 69] on td "Math Building (M) 113" at bounding box center [442, 62] width 80 height 14
drag, startPoint x: 448, startPoint y: 159, endPoint x: 294, endPoint y: 160, distance: 154.6
click at [294, 69] on tr "Study Session We 1:00 PM - 2:00 PM Math Building (M) 113" at bounding box center [362, 62] width 239 height 14
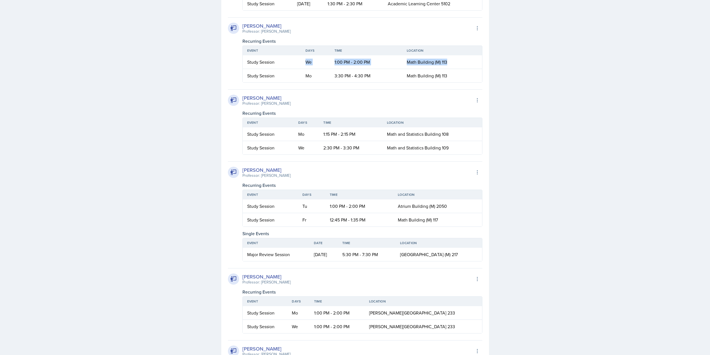
click at [294, 65] on div "Study Session" at bounding box center [272, 62] width 50 height 7
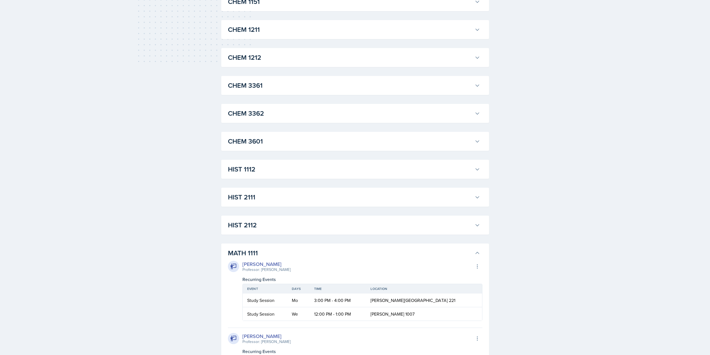
scroll to position [281, 0]
click at [266, 227] on h3 "HIST 2112" at bounding box center [350, 226] width 245 height 10
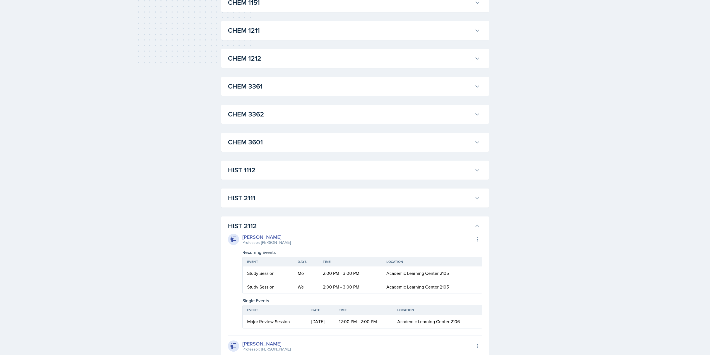
click at [266, 222] on h3 "HIST 2112" at bounding box center [350, 226] width 245 height 10
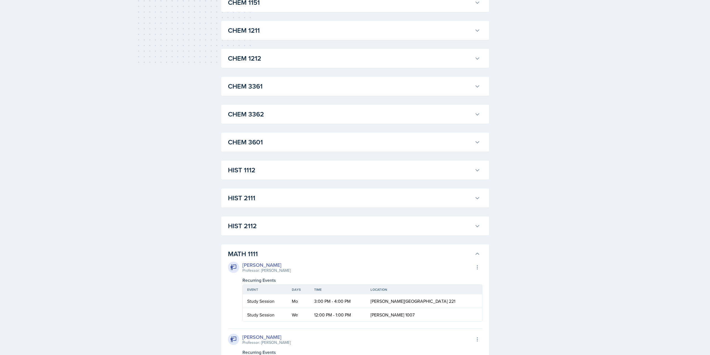
click at [272, 202] on h3 "HIST 2111" at bounding box center [350, 198] width 245 height 10
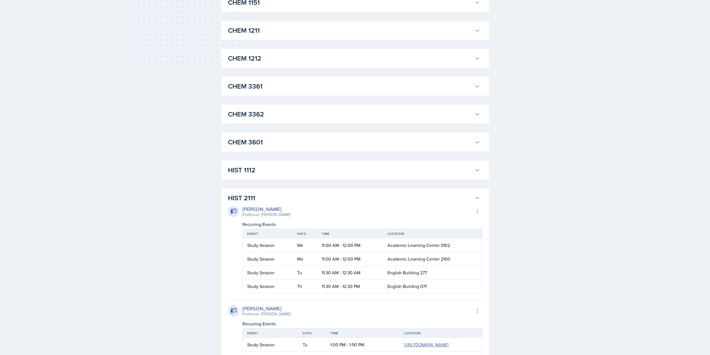
click at [272, 200] on h3 "HIST 2111" at bounding box center [350, 198] width 245 height 10
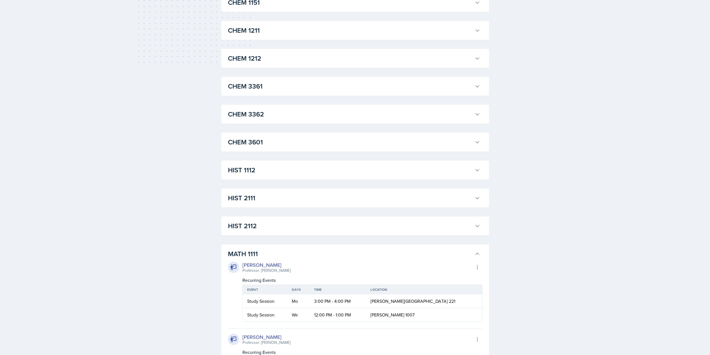
click at [275, 174] on h3 "HIST 1112" at bounding box center [350, 170] width 245 height 10
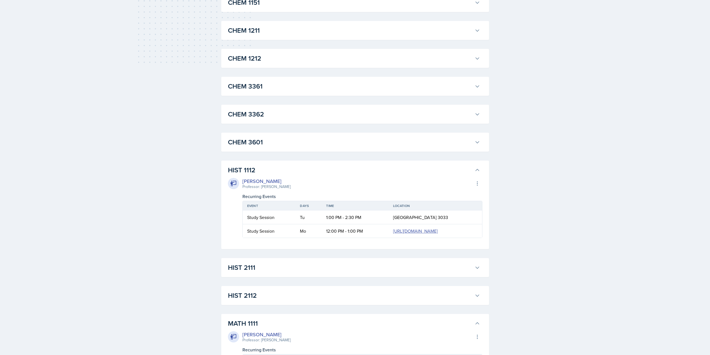
click at [275, 174] on h3 "HIST 1112" at bounding box center [350, 170] width 245 height 10
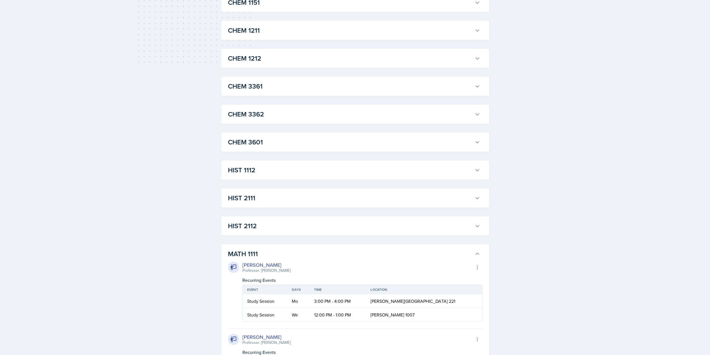
click at [282, 142] on h3 "CHEM 3601" at bounding box center [350, 142] width 245 height 10
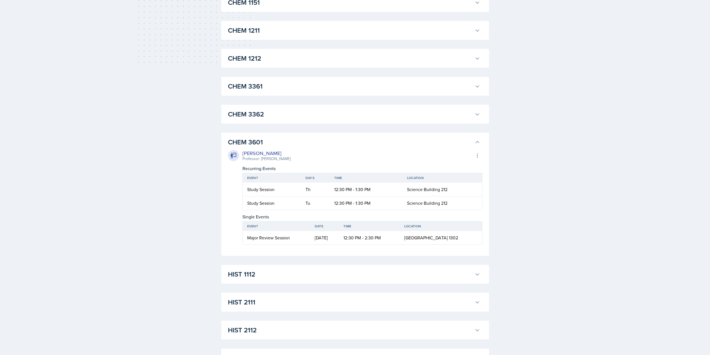
click at [279, 145] on h3 "CHEM 3601" at bounding box center [350, 142] width 245 height 10
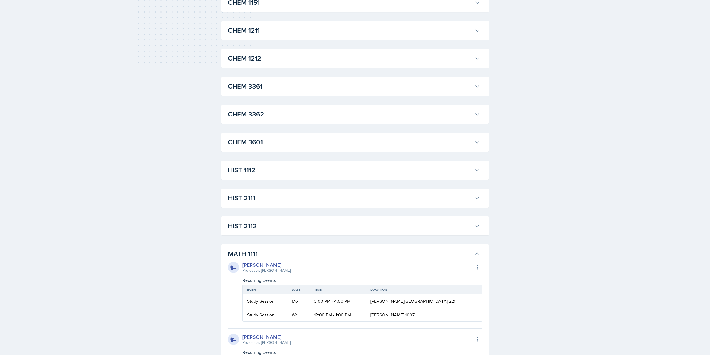
click at [280, 116] on h3 "CHEM 3362" at bounding box center [350, 114] width 245 height 10
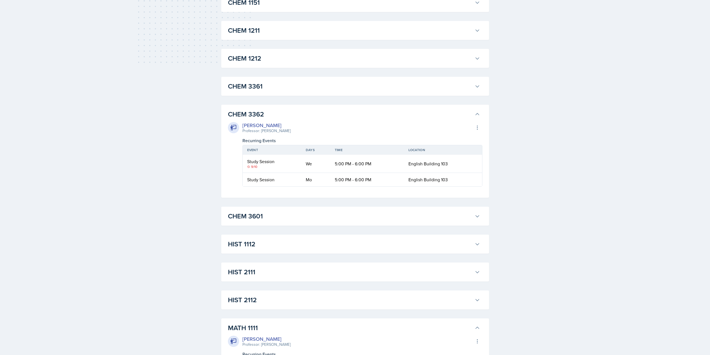
click at [280, 113] on h3 "CHEM 3362" at bounding box center [350, 114] width 245 height 10
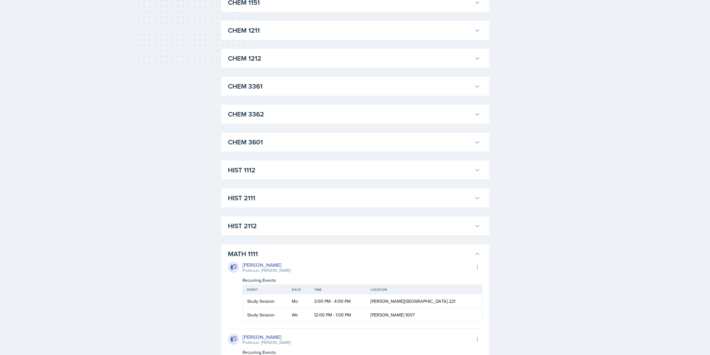
click at [285, 92] on button "CHEM 3361" at bounding box center [354, 86] width 255 height 12
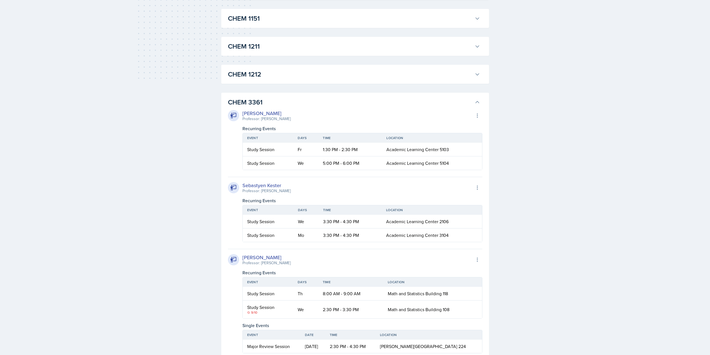
scroll to position [253, 0]
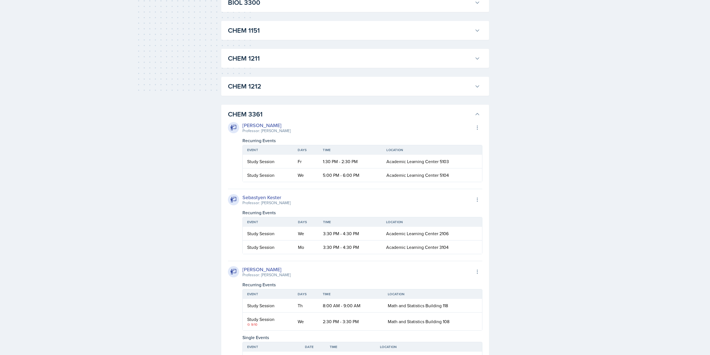
click at [271, 114] on h3 "CHEM 3361" at bounding box center [350, 114] width 245 height 10
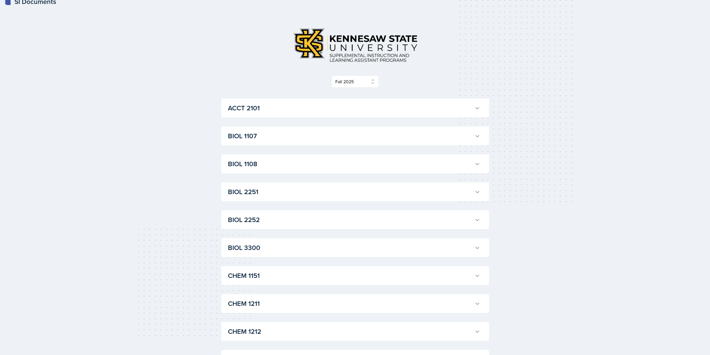
scroll to position [0, 0]
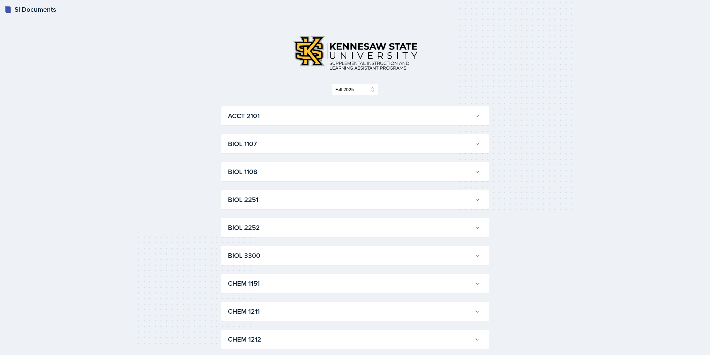
click at [267, 143] on h3 "BIOL 1107" at bounding box center [350, 144] width 245 height 10
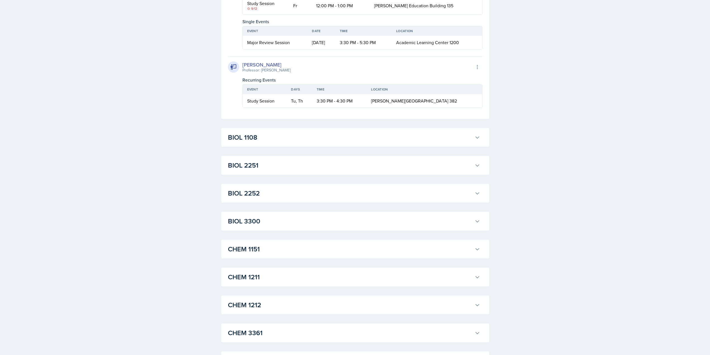
scroll to position [614, 0]
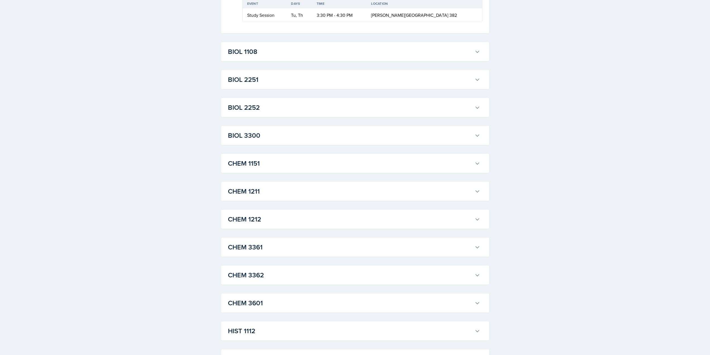
click at [272, 58] on button "BIOL 1108" at bounding box center [354, 51] width 255 height 12
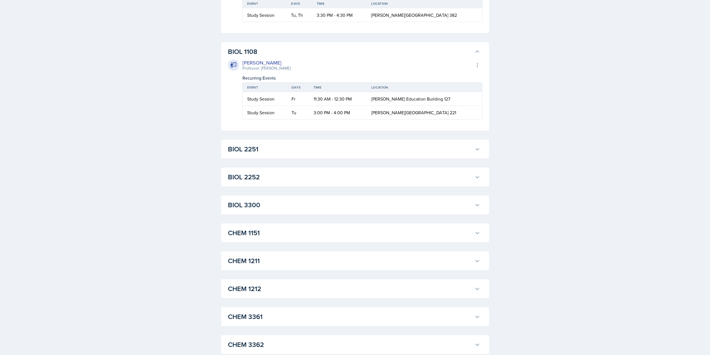
scroll to position [837, 0]
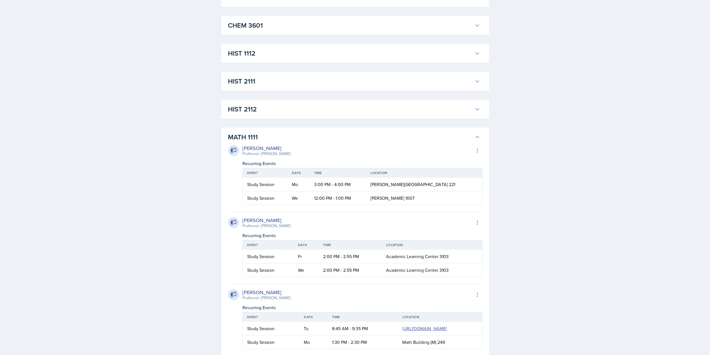
scroll to position [1033, 0]
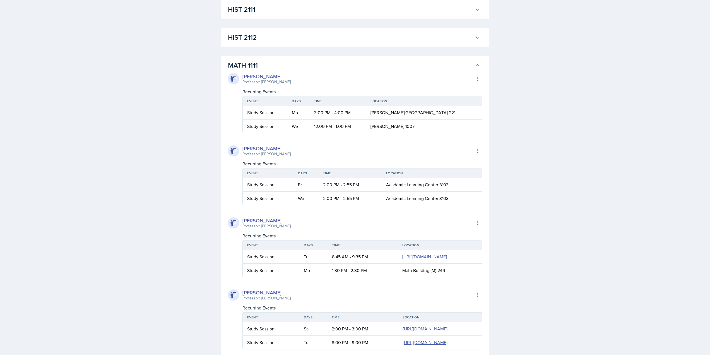
click at [279, 70] on h3 "MATH 1111" at bounding box center [350, 65] width 245 height 10
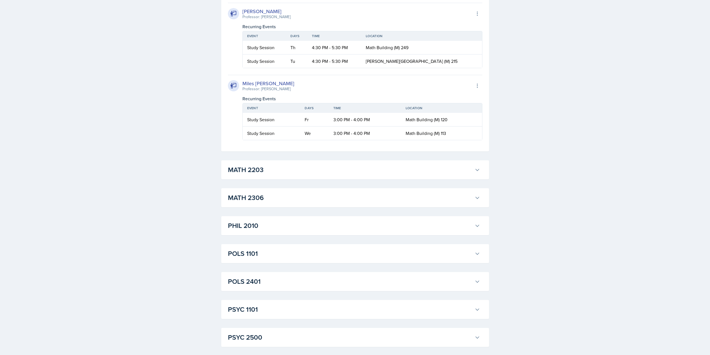
scroll to position [1591, 0]
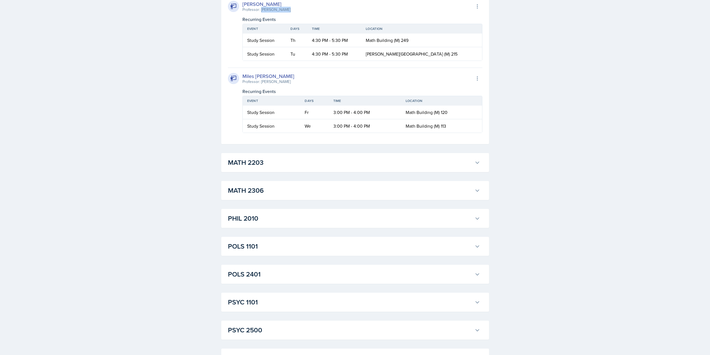
drag, startPoint x: 285, startPoint y: 143, endPoint x: 261, endPoint y: 143, distance: 24.0
click at [261, 13] on div "Brian Morgan Professor: Victor Glasgo Export to Google Calendar" at bounding box center [355, 6] width 255 height 12
click at [292, 61] on div "Brian Morgan Professor: Victor Glasgo Export to Google Calendar Recurring Event…" at bounding box center [355, 28] width 255 height 65
drag, startPoint x: 271, startPoint y: 138, endPoint x: 261, endPoint y: 138, distance: 10.0
click at [246, 8] on div "Brian Morgan" at bounding box center [267, 4] width 48 height 8
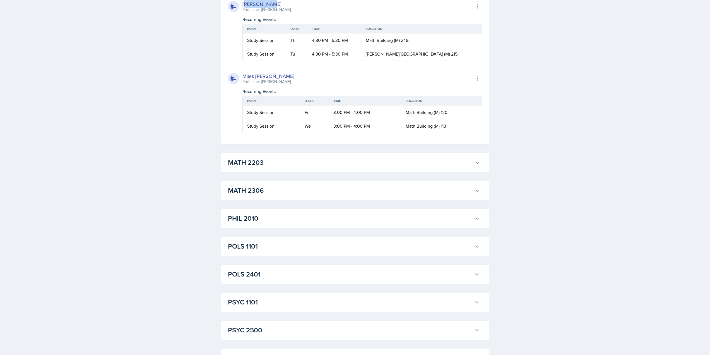
click at [266, 8] on div "Brian Morgan" at bounding box center [267, 4] width 48 height 8
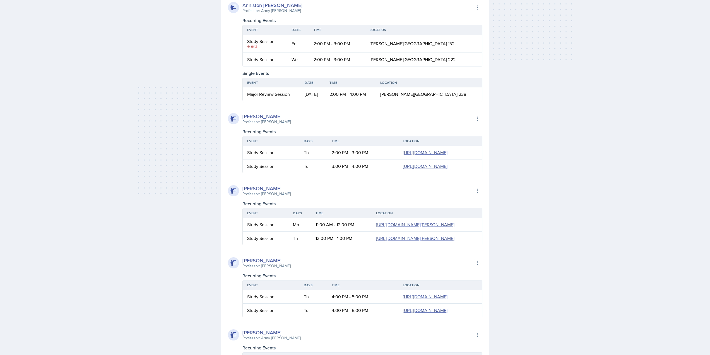
scroll to position [14, 0]
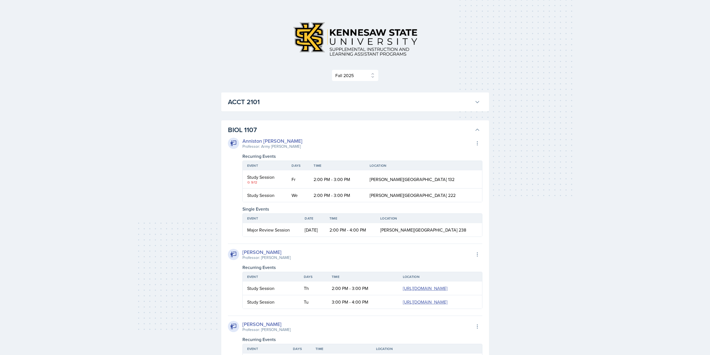
click at [308, 107] on button "ACCT 2101" at bounding box center [354, 102] width 255 height 12
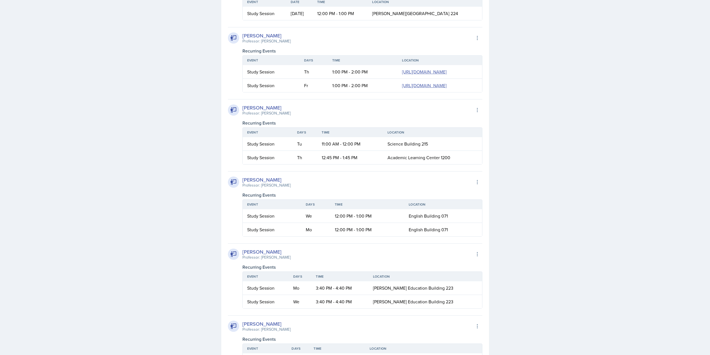
scroll to position [544, 0]
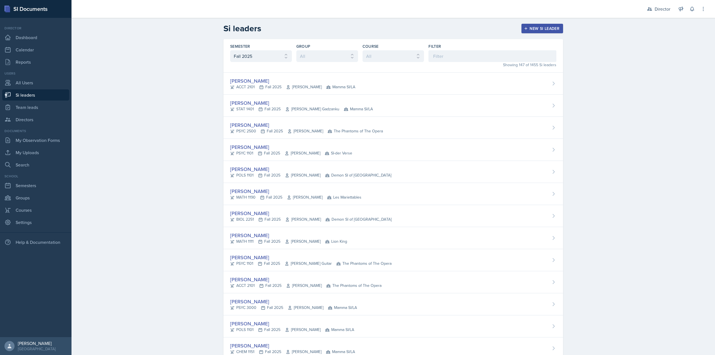
select select "2bed604d-1099-4043-b1bc-2365e8740244"
click at [443, 53] on input at bounding box center [492, 56] width 128 height 12
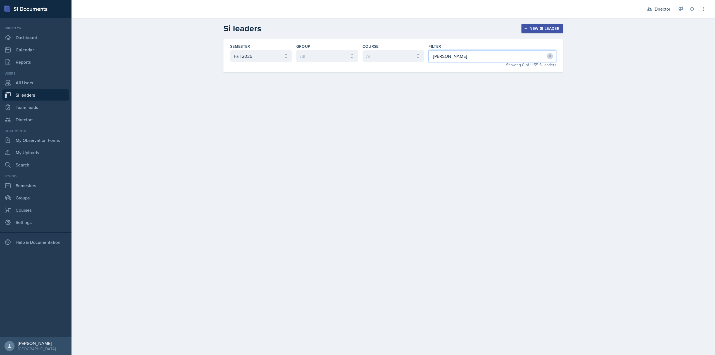
type input "Miles"
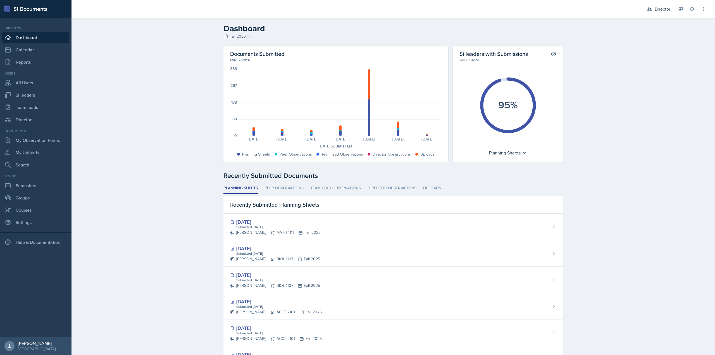
scroll to position [14, 0]
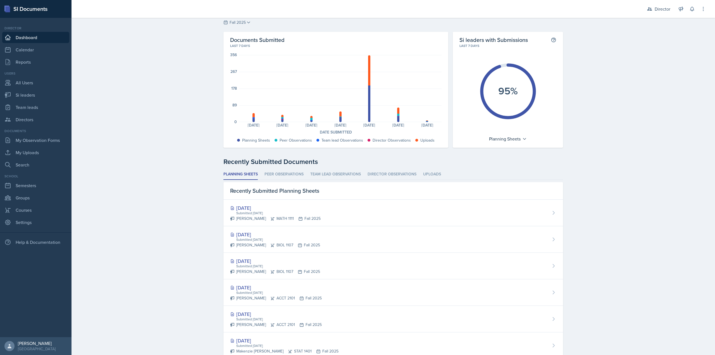
click at [153, 108] on div "Dashboard Fall 2025 Fall 2025 Summer 2025 Spring 2025 Fall 2024 Summer 2024 Spr…" at bounding box center [392, 241] width 643 height 474
click at [42, 96] on link "Si leaders" at bounding box center [35, 94] width 67 height 11
select select "2bed604d-1099-4043-b1bc-2365e8740244"
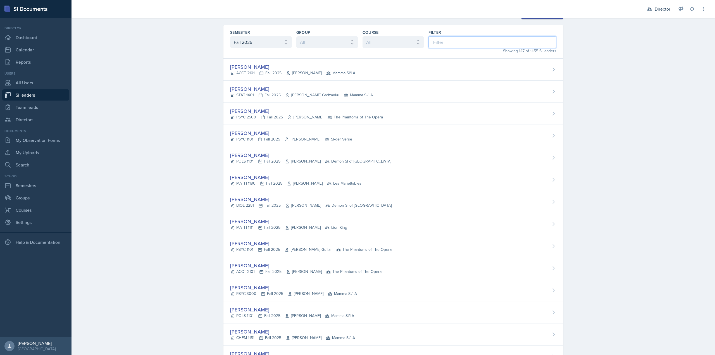
click at [451, 37] on input at bounding box center [492, 42] width 128 height 12
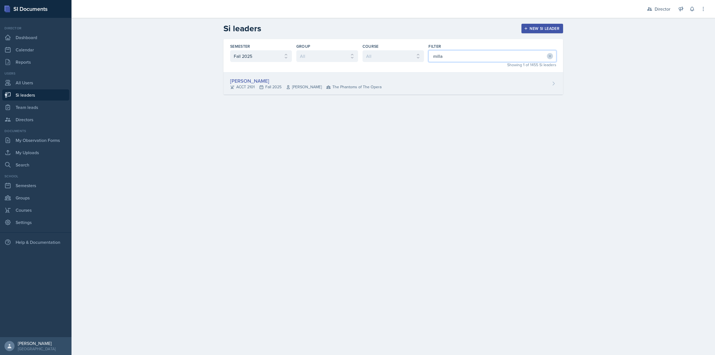
type input "milla"
click at [373, 85] on span "The Phantoms of The Opera" at bounding box center [353, 87] width 55 height 6
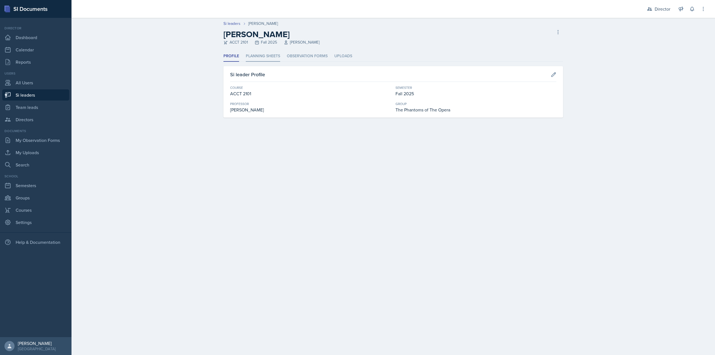
click at [273, 56] on li "Planning Sheets" at bounding box center [263, 56] width 34 height 11
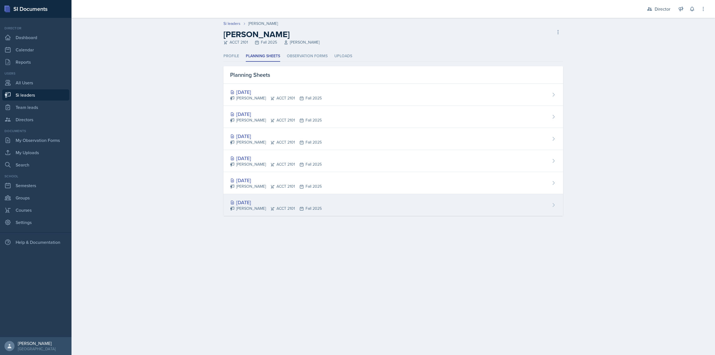
click at [301, 207] on div "Milla Eldridge ACCT 2101 Fall 2025" at bounding box center [276, 208] width 92 height 6
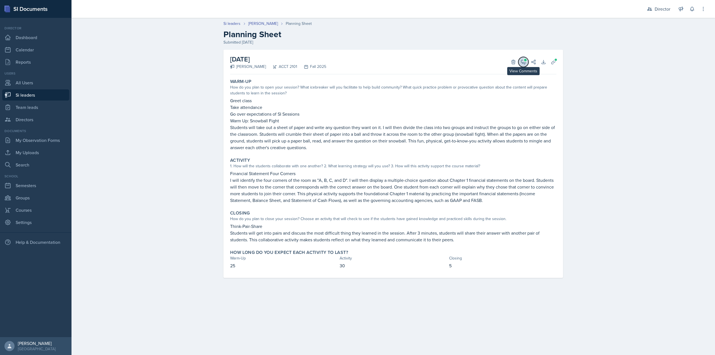
click at [524, 59] on span at bounding box center [525, 60] width 3 height 3
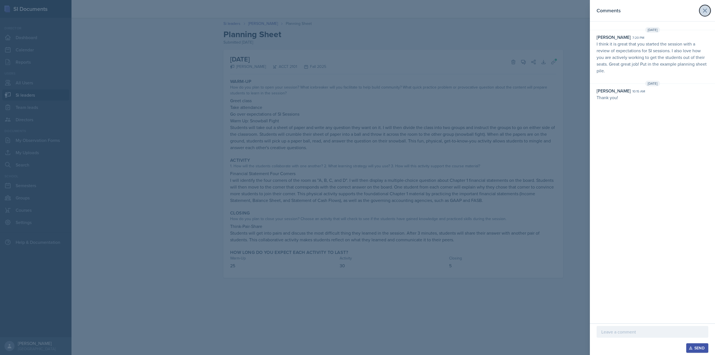
click at [705, 9] on icon at bounding box center [704, 10] width 7 height 7
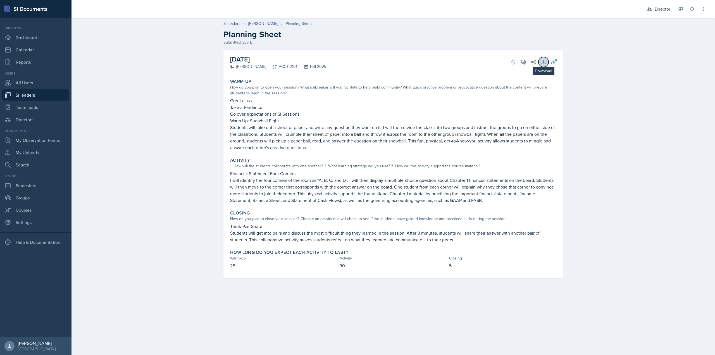
click at [545, 64] on icon at bounding box center [543, 62] width 6 height 6
drag, startPoint x: 311, startPoint y: 92, endPoint x: 305, endPoint y: 96, distance: 7.9
click at [312, 92] on div "How do you plan to open your session? What icebreaker will you facilitate to he…" at bounding box center [393, 90] width 326 height 12
click at [558, 62] on div "August 26th, 2025 Milla Eldridge ACCT 2101 Fall 2025 Delete View Comments Comme…" at bounding box center [392, 164] width 339 height 228
click at [557, 63] on button "Uploads" at bounding box center [553, 62] width 10 height 10
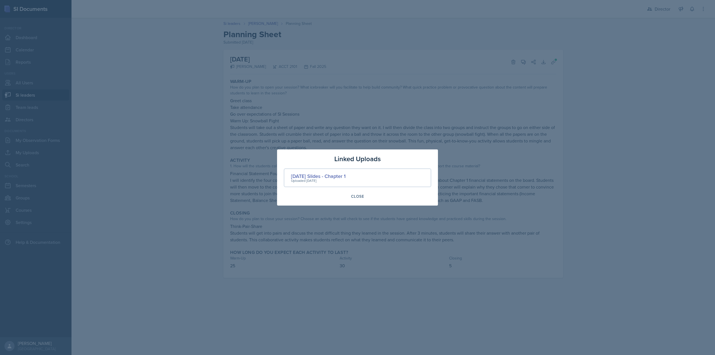
drag, startPoint x: 329, startPoint y: 175, endPoint x: 321, endPoint y: 179, distance: 8.6
click at [321, 179] on div "Uploaded Aug 22nd, 2025" at bounding box center [318, 180] width 54 height 5
click at [322, 175] on div "Aug 26th Slides - Chapter 1" at bounding box center [318, 176] width 54 height 8
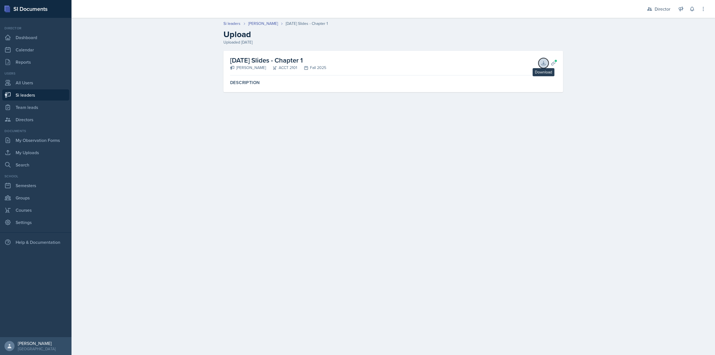
click at [543, 64] on icon at bounding box center [543, 63] width 4 height 4
click at [265, 83] on label "Description" at bounding box center [393, 83] width 326 height 6
click at [260, 13] on div at bounding box center [354, 9] width 556 height 18
click at [262, 24] on link "Milla Eldridge" at bounding box center [263, 24] width 30 height 6
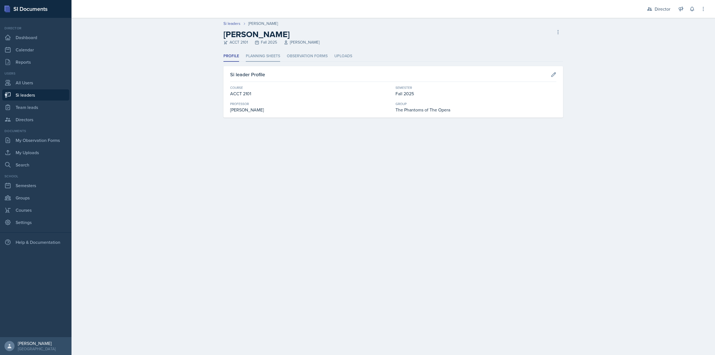
click at [261, 53] on li "Planning Sheets" at bounding box center [263, 56] width 34 height 11
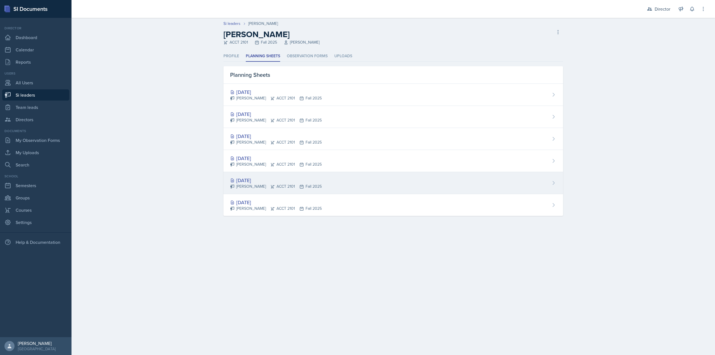
click at [271, 185] on icon at bounding box center [273, 186] width 4 height 3
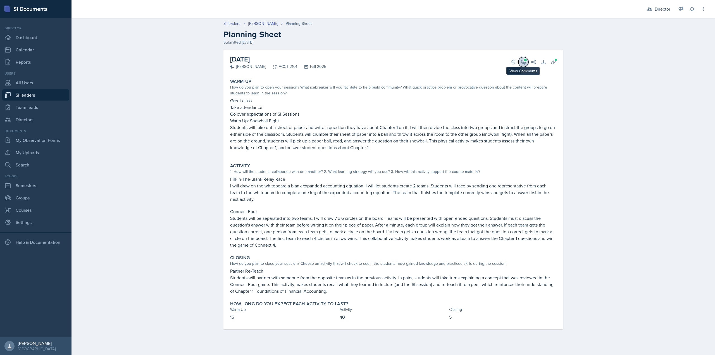
click at [521, 62] on icon at bounding box center [523, 62] width 4 height 4
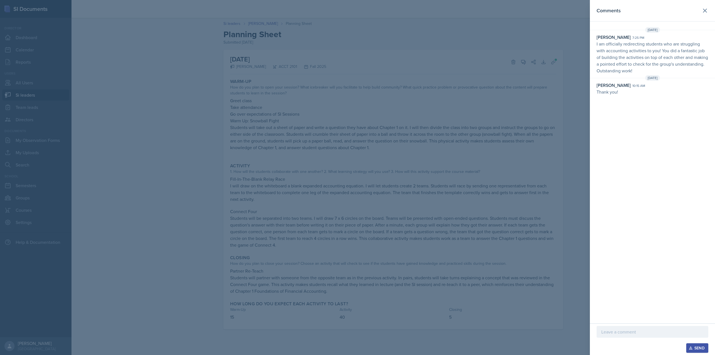
drag, startPoint x: 704, startPoint y: 10, endPoint x: 500, endPoint y: 109, distance: 226.2
click at [500, 109] on div at bounding box center [357, 177] width 715 height 355
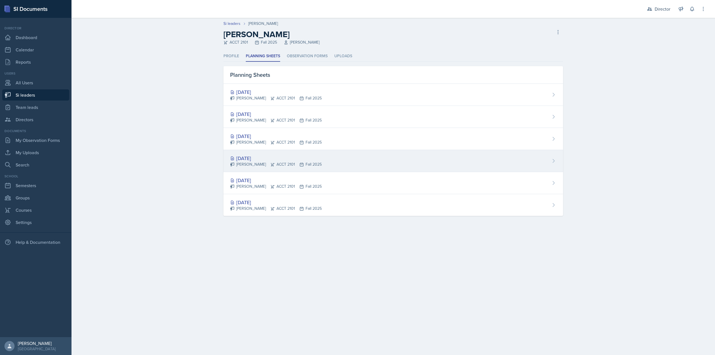
click at [262, 159] on div "[DATE]" at bounding box center [276, 158] width 92 height 8
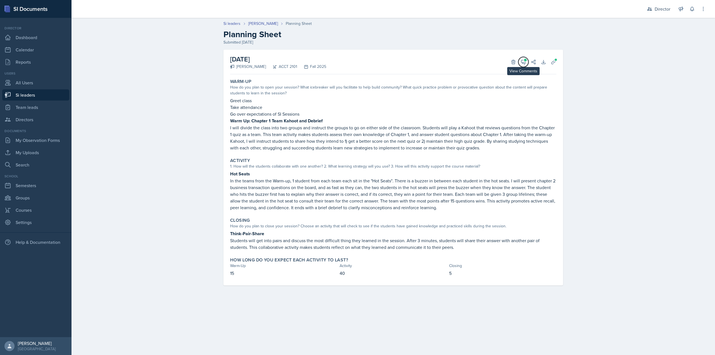
click at [521, 63] on icon at bounding box center [523, 62] width 6 height 6
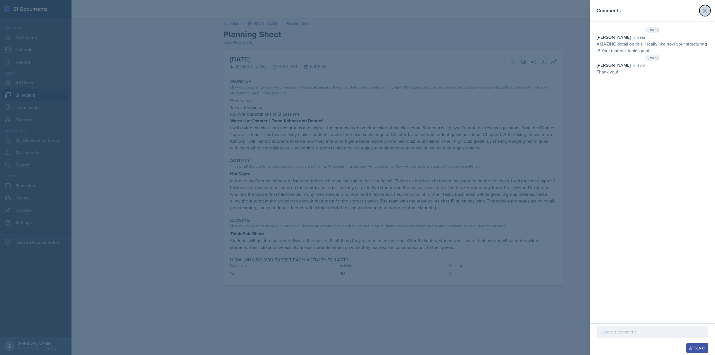
click at [702, 8] on icon at bounding box center [704, 10] width 7 height 7
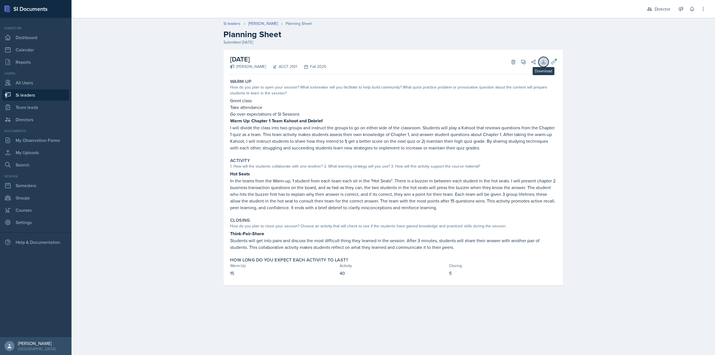
click at [546, 62] on button "Download" at bounding box center [543, 62] width 10 height 10
click at [552, 60] on icon at bounding box center [553, 62] width 6 height 6
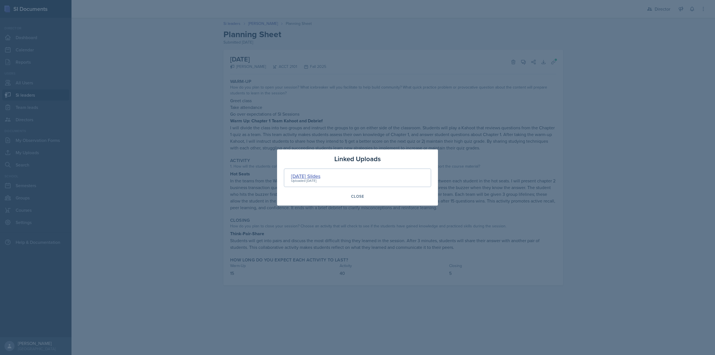
click at [317, 177] on div "Sep 2nd Slides" at bounding box center [305, 176] width 29 height 8
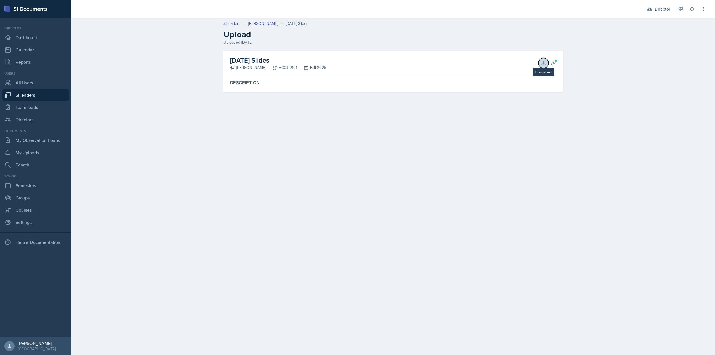
click at [548, 64] on button "Download" at bounding box center [543, 63] width 10 height 10
click at [246, 26] on div "Si leaders" at bounding box center [235, 24] width 25 height 6
click at [249, 23] on link "Milla Eldridge" at bounding box center [263, 24] width 30 height 6
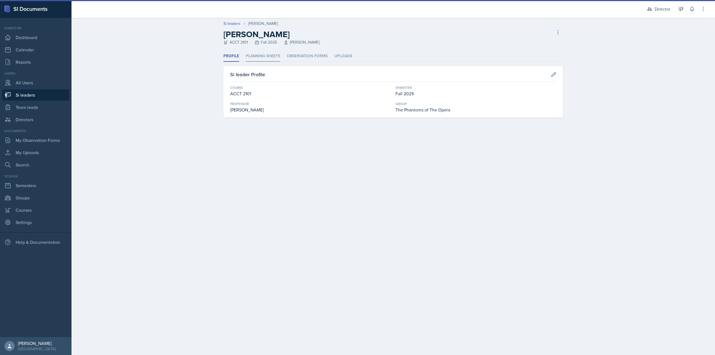
click at [251, 57] on li "Planning Sheets" at bounding box center [263, 56] width 34 height 11
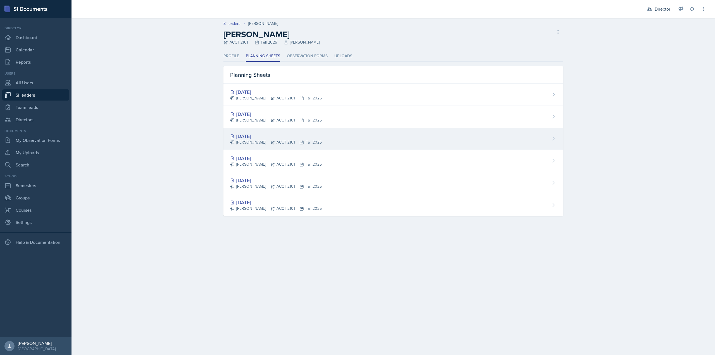
click at [256, 129] on div "Sep 4th, 2025 Milla Eldridge ACCT 2101 Fall 2025" at bounding box center [392, 139] width 339 height 22
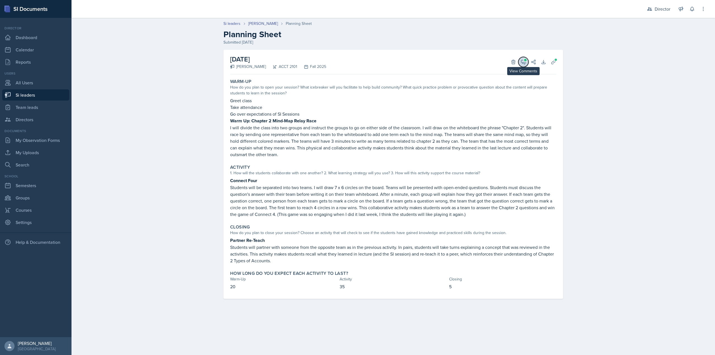
click at [523, 64] on icon at bounding box center [523, 62] width 6 height 6
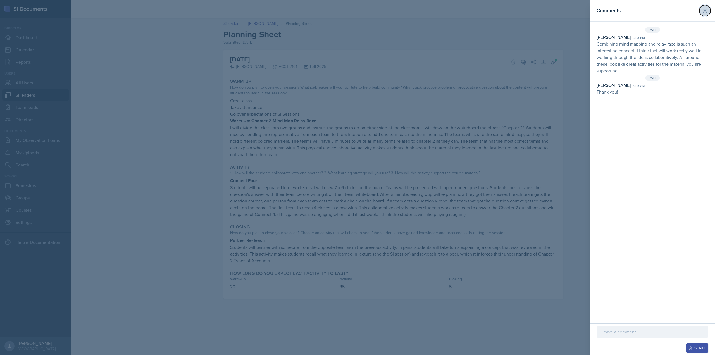
click at [701, 12] on icon at bounding box center [704, 10] width 7 height 7
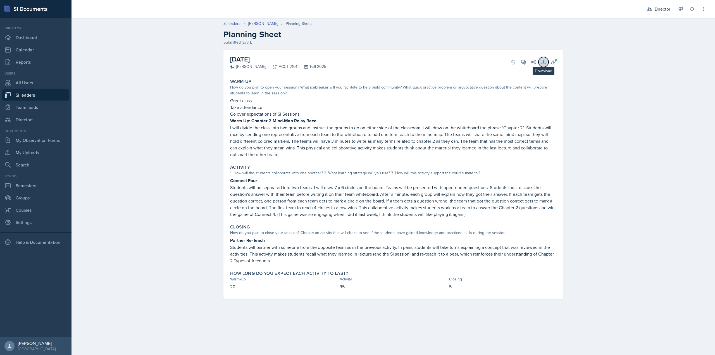
click at [541, 61] on icon at bounding box center [543, 62] width 6 height 6
click at [555, 61] on span at bounding box center [555, 59] width 3 height 3
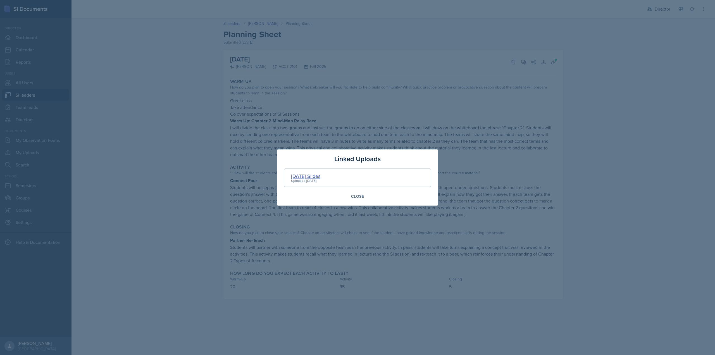
click at [298, 178] on div "Sep 4th Slides" at bounding box center [305, 176] width 29 height 8
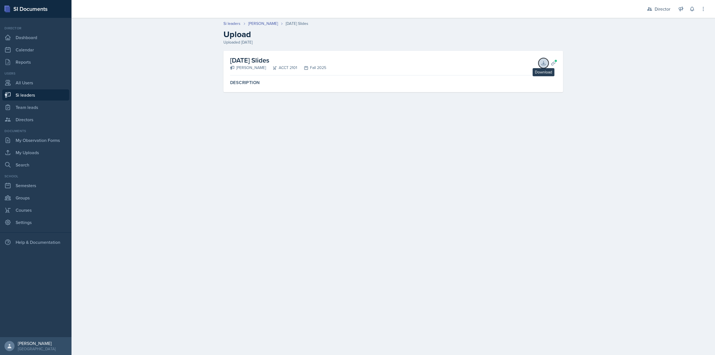
click at [543, 64] on icon at bounding box center [543, 63] width 4 height 4
click at [179, 124] on main "Si leaders Milla Eldridge Sep 4th Slides Upload Uploaded Aug 30th, 2025 Sep 4th…" at bounding box center [392, 186] width 643 height 337
click at [540, 64] on icon at bounding box center [543, 63] width 6 height 6
click at [267, 21] on link "[PERSON_NAME]" at bounding box center [263, 24] width 30 height 6
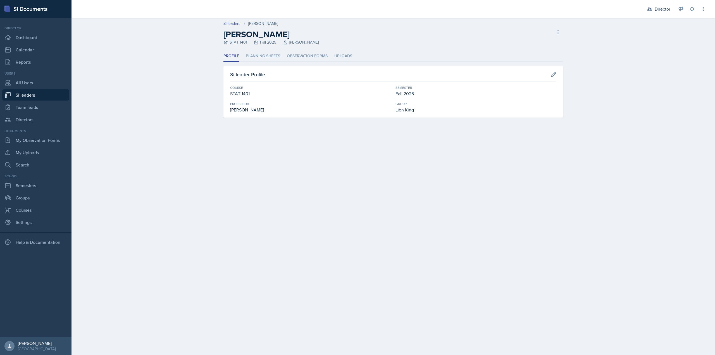
click at [267, 50] on header "Si leaders [PERSON_NAME] [PERSON_NAME] STAT 1401 Fall 2025 [PERSON_NAME] Si lea…" at bounding box center [392, 34] width 643 height 33
click at [264, 60] on li "Planning Sheets" at bounding box center [263, 56] width 34 height 11
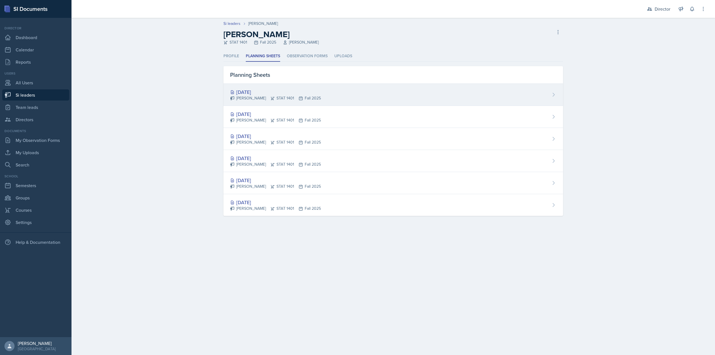
click at [272, 92] on div "[DATE]" at bounding box center [275, 92] width 91 height 8
